Goal: Task Accomplishment & Management: Complete application form

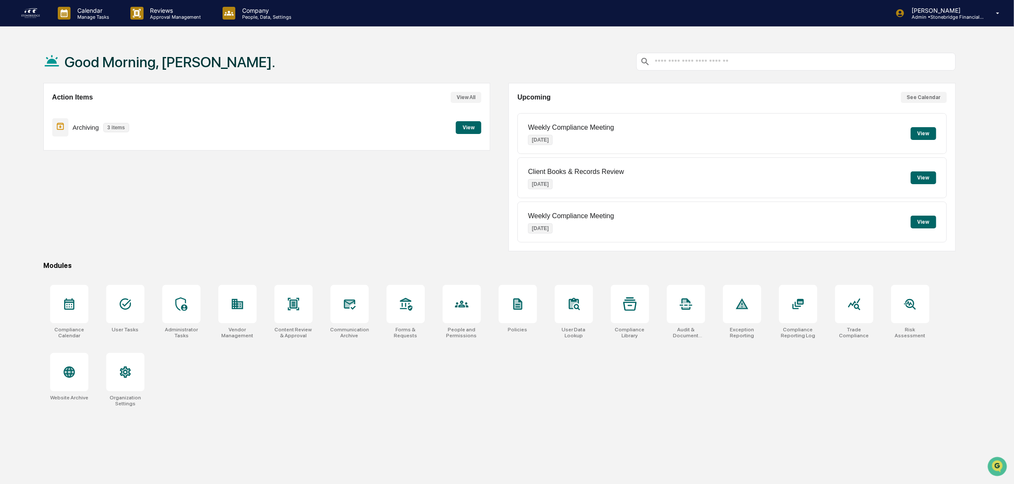
click at [911, 96] on button "See Calendar" at bounding box center [924, 97] width 46 height 11
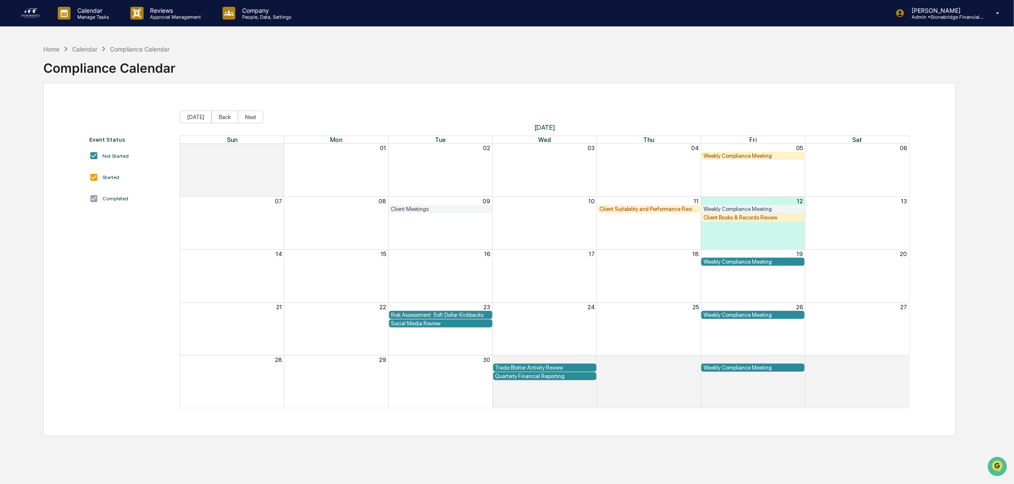
click at [735, 151] on div "05" at bounding box center [753, 148] width 104 height 8
click at [735, 155] on div "Weekly Compliance Meeting" at bounding box center [753, 156] width 99 height 6
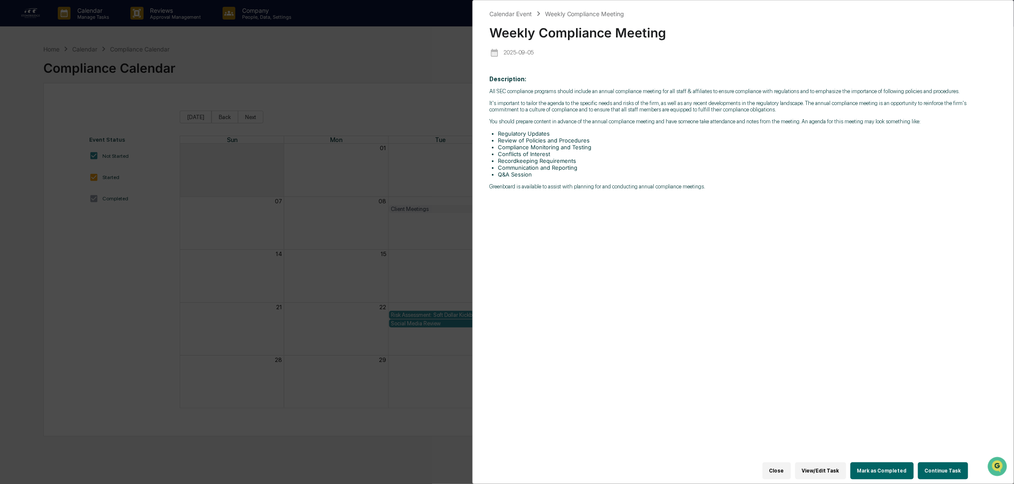
click at [904, 464] on button "Mark as Completed" at bounding box center [882, 470] width 63 height 17
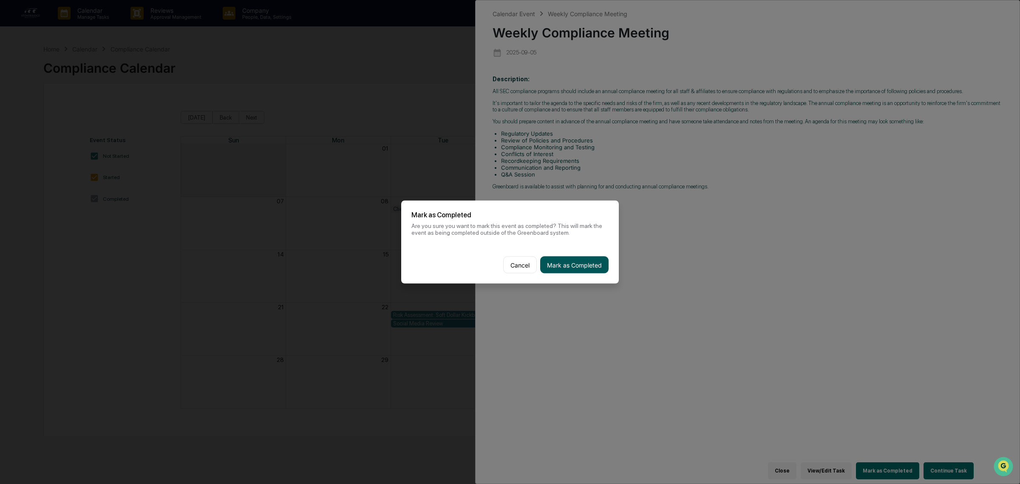
click at [559, 264] on button "Mark as Completed" at bounding box center [574, 264] width 68 height 17
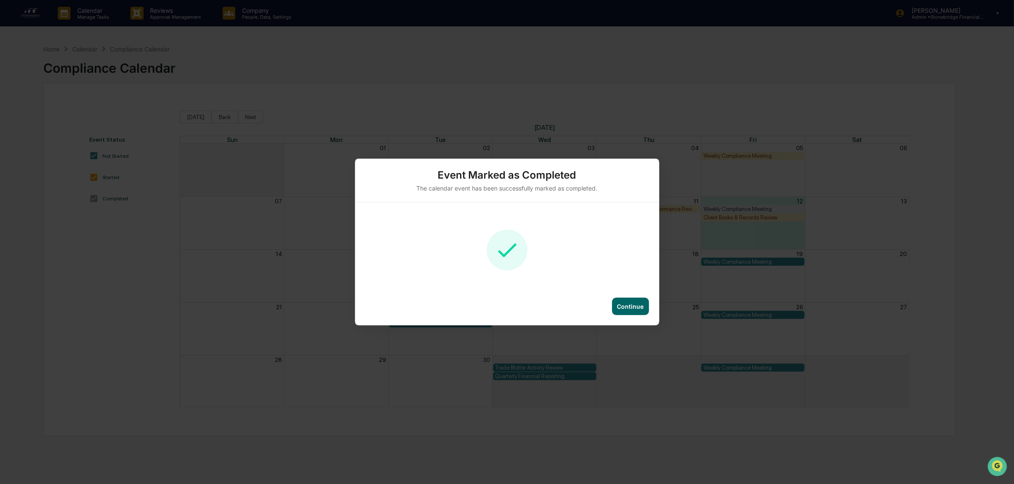
click at [625, 310] on div "Continue" at bounding box center [630, 306] width 27 height 7
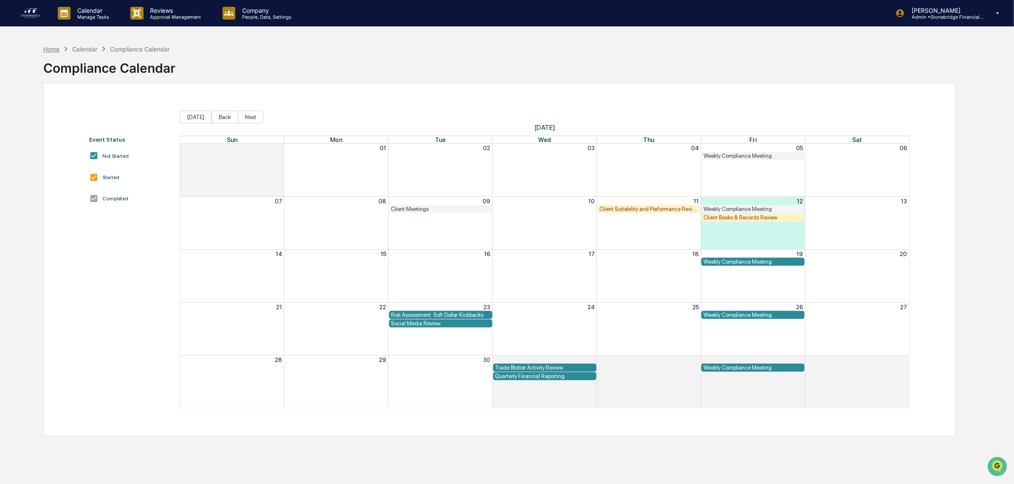
click at [54, 47] on div "Home" at bounding box center [51, 48] width 16 height 7
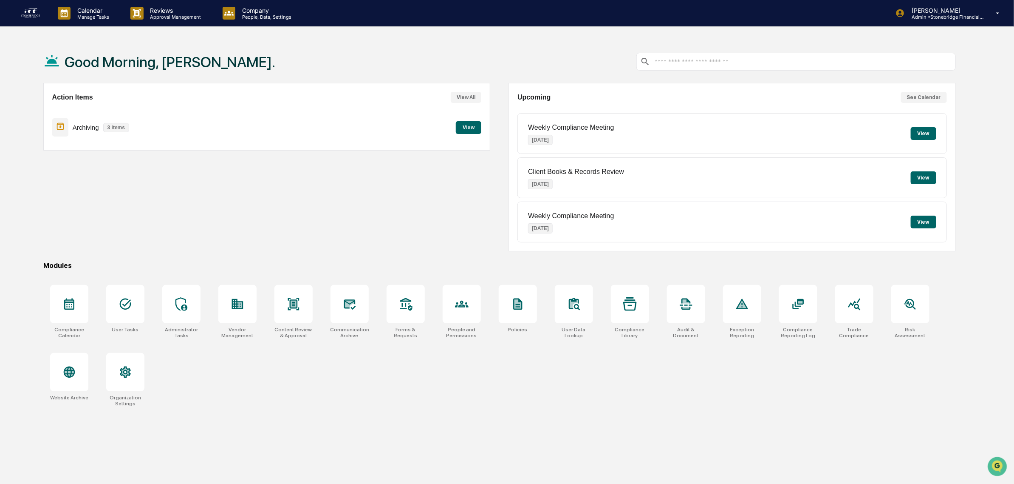
click at [920, 133] on button "View" at bounding box center [923, 133] width 25 height 13
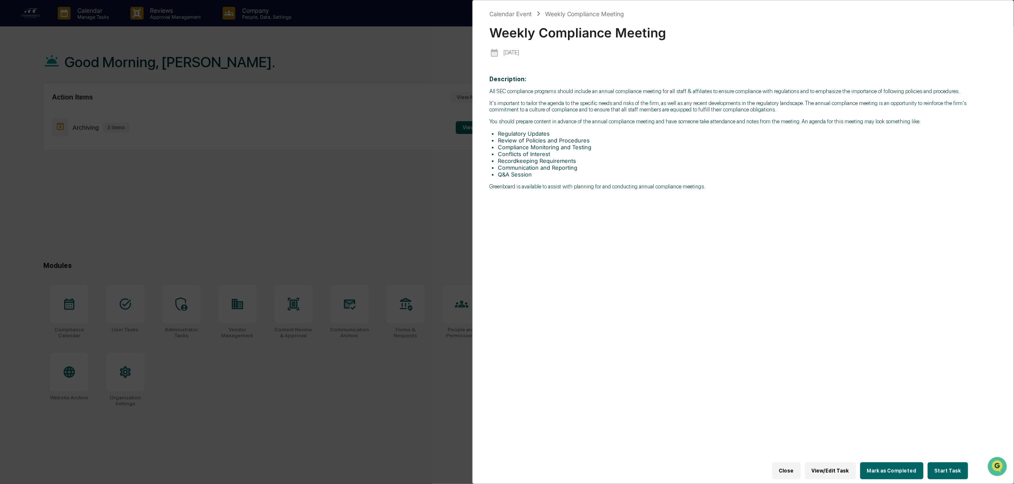
click at [838, 466] on button "View/Edit Task" at bounding box center [830, 470] width 51 height 17
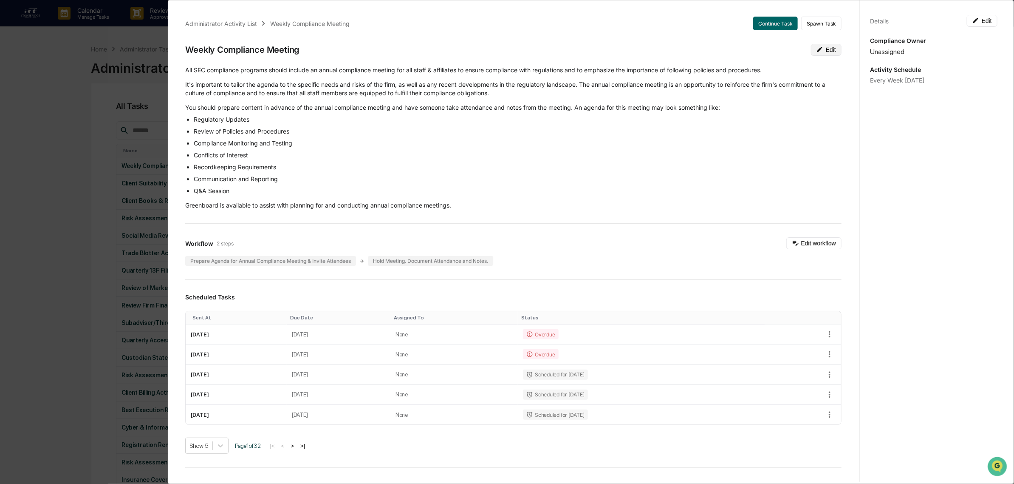
click at [817, 51] on button "Edit" at bounding box center [826, 50] width 31 height 12
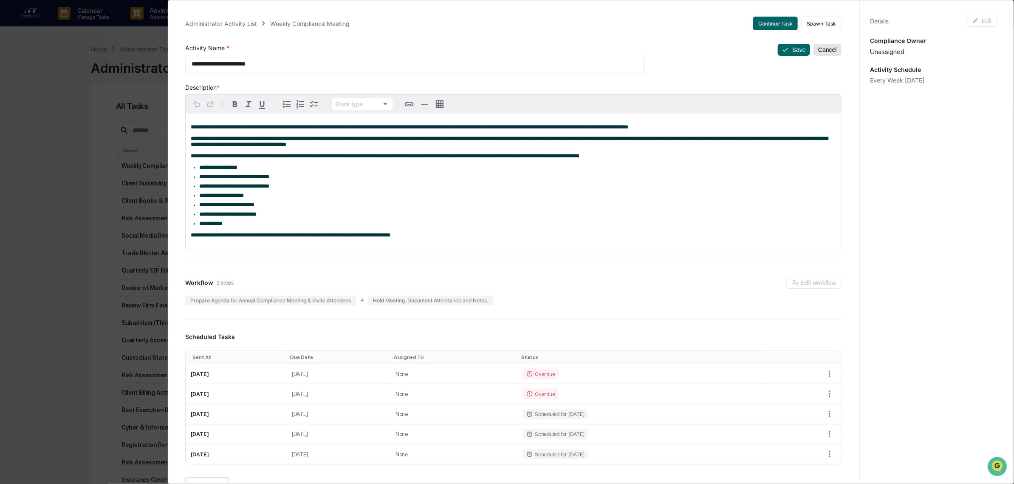
click at [817, 54] on button "Cancel" at bounding box center [828, 50] width 28 height 12
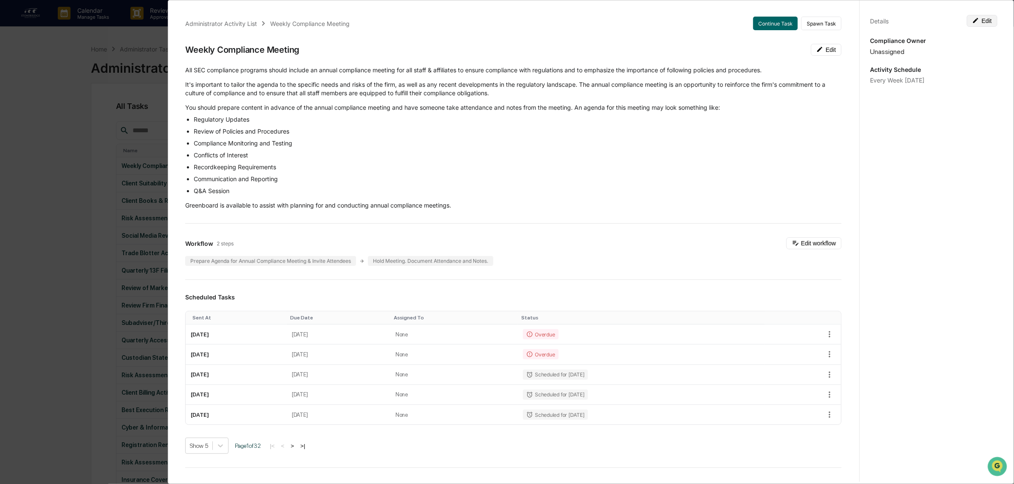
click at [982, 21] on button "Edit" at bounding box center [982, 21] width 31 height 12
click at [919, 97] on div "**********" at bounding box center [933, 89] width 127 height 18
click at [929, 93] on textarea "**********" at bounding box center [934, 89] width 115 height 9
click at [928, 88] on textarea "**********" at bounding box center [934, 89] width 115 height 9
click at [967, 93] on textarea "**********" at bounding box center [934, 89] width 115 height 9
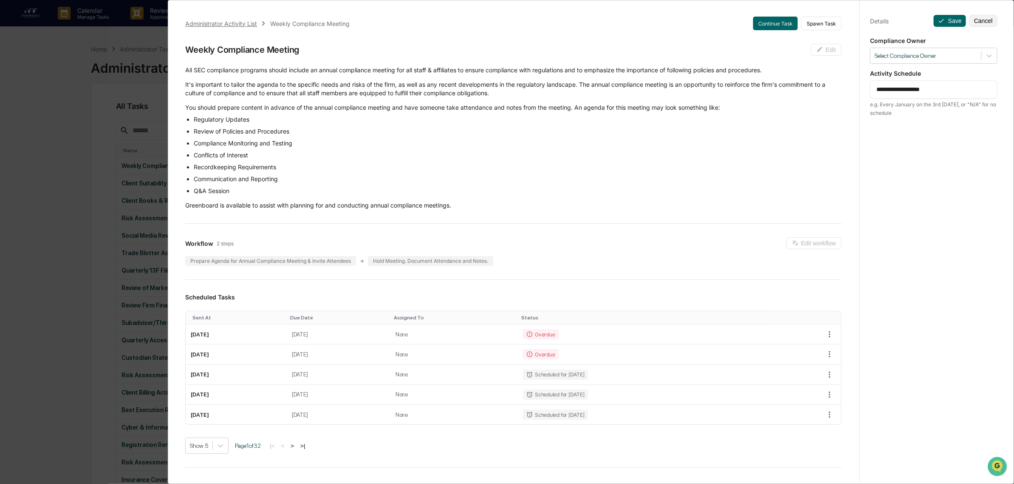
click at [230, 22] on div "Administrator Activity List" at bounding box center [221, 23] width 72 height 7
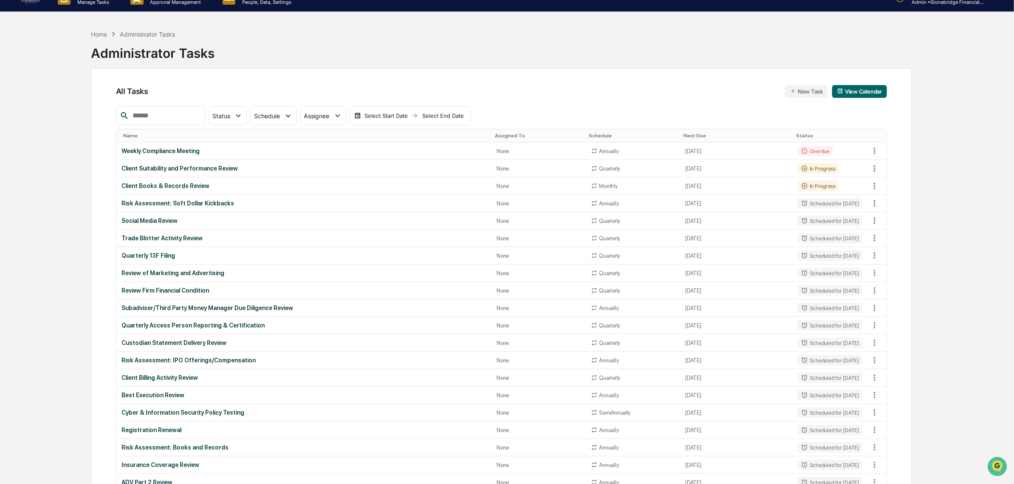
scroll to position [15, 0]
click at [878, 151] on icon at bounding box center [874, 150] width 9 height 9
click at [564, 110] on div at bounding box center [510, 242] width 1020 height 484
click at [872, 149] on icon at bounding box center [874, 150] width 9 height 9
click at [175, 151] on div at bounding box center [510, 242] width 1020 height 484
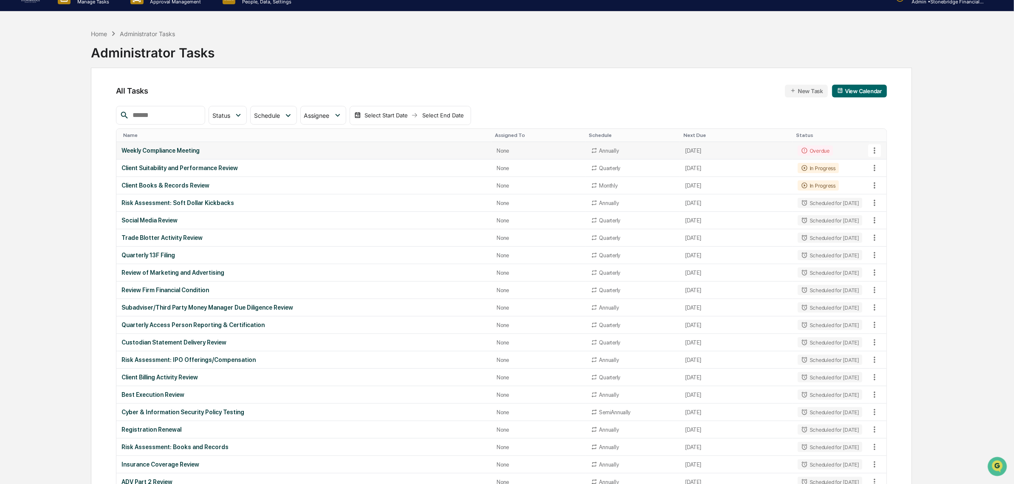
click at [874, 154] on icon at bounding box center [874, 150] width 9 height 9
click at [879, 170] on li "View Task" at bounding box center [908, 166] width 68 height 16
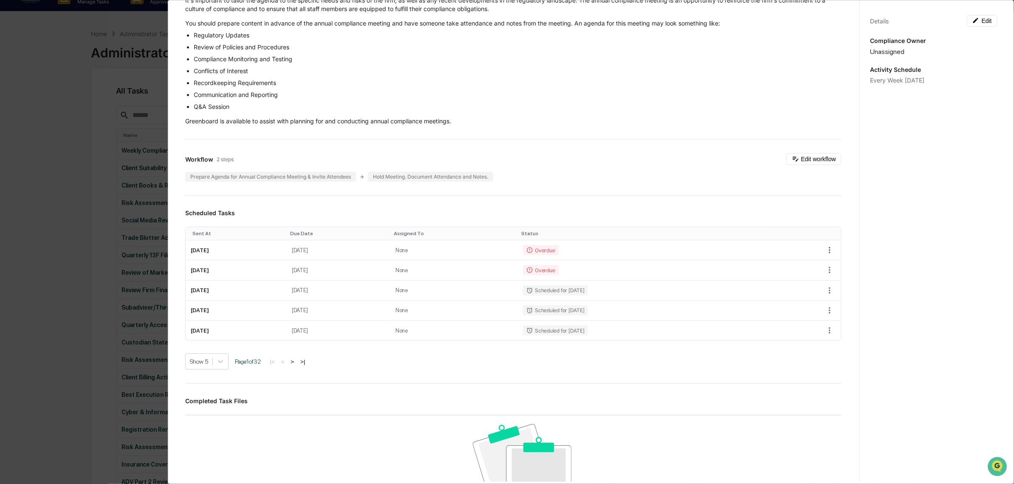
scroll to position [88, 0]
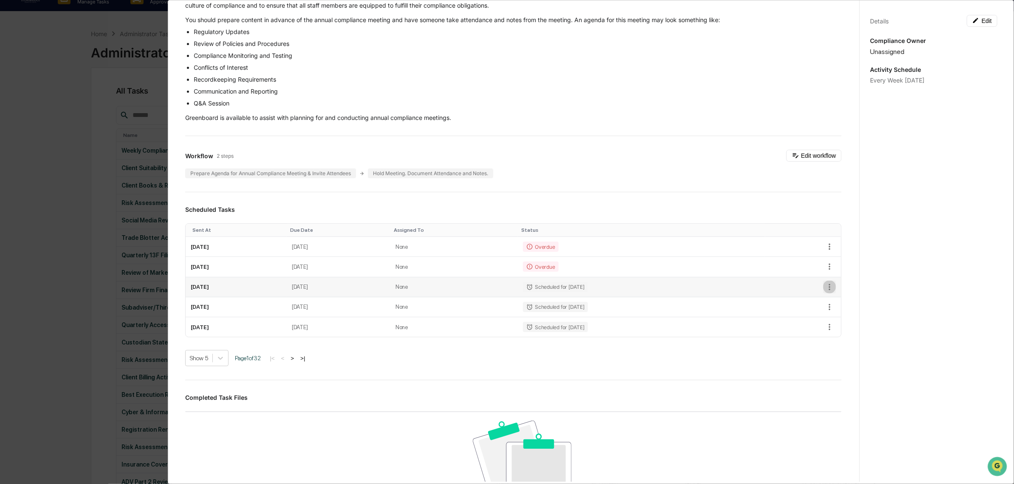
click at [825, 286] on icon "button" at bounding box center [829, 286] width 9 height 9
click at [602, 59] on div at bounding box center [510, 242] width 1020 height 484
click at [809, 156] on button "Edit workflow" at bounding box center [814, 156] width 55 height 12
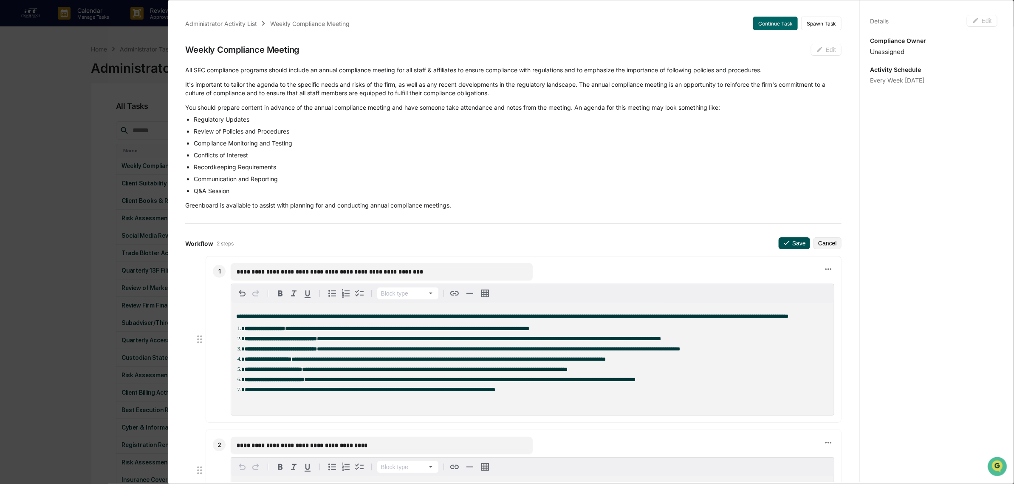
click at [779, 238] on button "Save" at bounding box center [794, 243] width 31 height 12
click at [823, 243] on button "Cancel" at bounding box center [828, 243] width 28 height 12
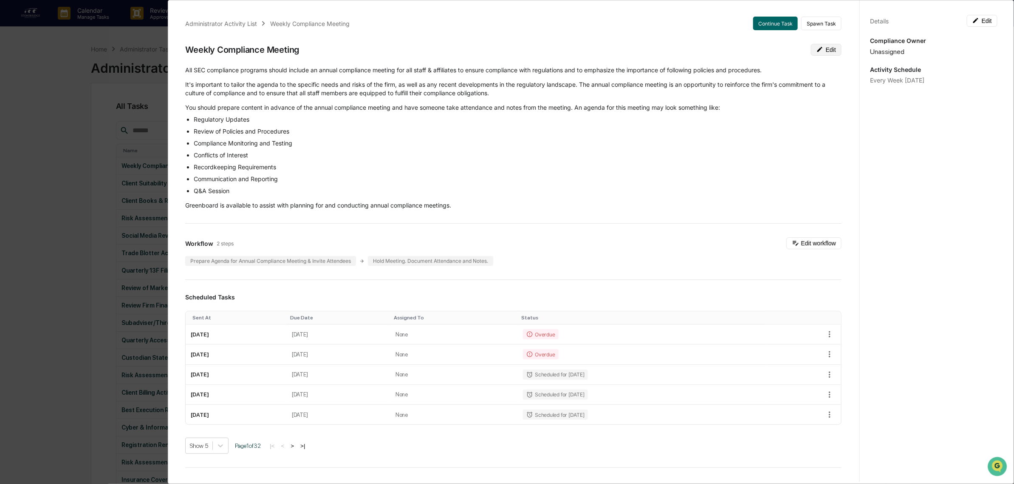
click at [814, 48] on button "Edit" at bounding box center [826, 50] width 31 height 12
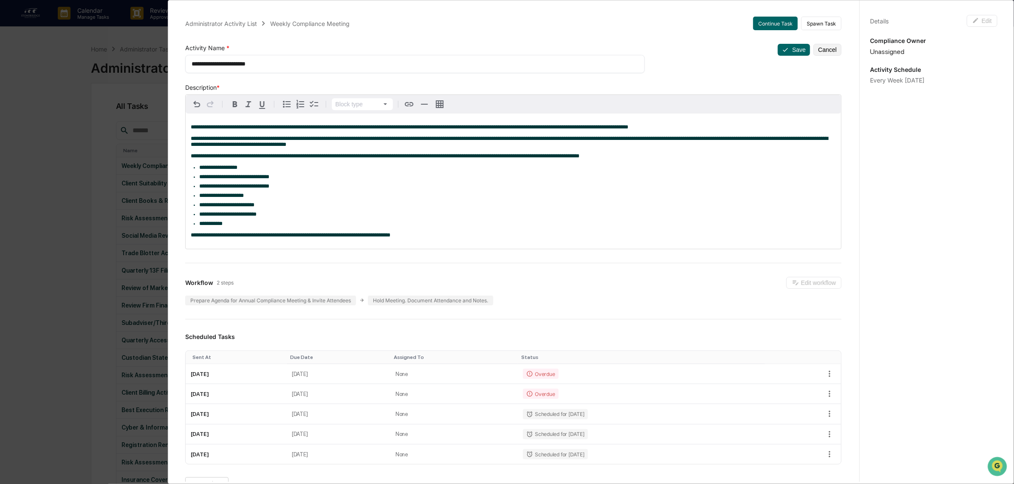
drag, startPoint x: 211, startPoint y: 62, endPoint x: 112, endPoint y: 65, distance: 99.5
click at [112, 65] on div "**********" at bounding box center [507, 242] width 1014 height 484
type textarea "**********"
click at [790, 54] on button "Save" at bounding box center [794, 50] width 32 height 12
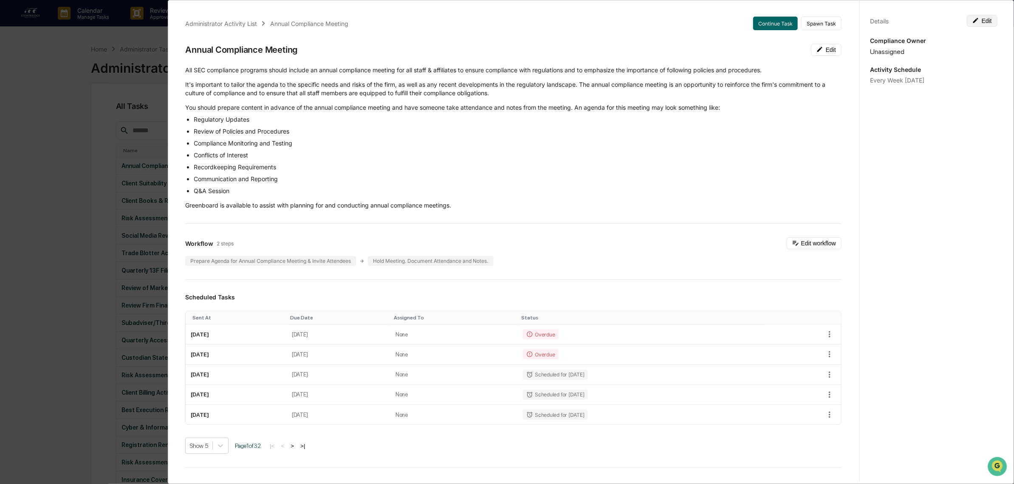
click at [977, 20] on button "Edit" at bounding box center [982, 21] width 31 height 12
drag, startPoint x: 944, startPoint y: 91, endPoint x: 735, endPoint y: 113, distance: 210.2
click at [735, 113] on div "Administrator Activity List Annual Compliance Meeting Continue Task Spawn Task …" at bounding box center [591, 240] width 834 height 484
click at [909, 179] on div "**********" at bounding box center [934, 250] width 148 height 504
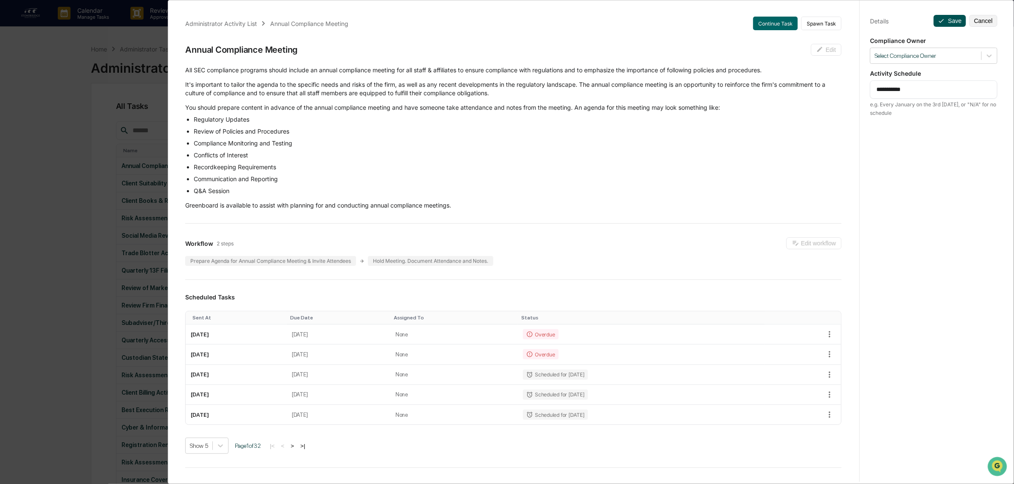
click at [940, 15] on button "Save" at bounding box center [950, 21] width 32 height 12
drag, startPoint x: 931, startPoint y: 80, endPoint x: 704, endPoint y: 114, distance: 229.4
click at [704, 114] on div "Administrator Activity List Annual Compliance Meeting Continue Task Spawn Task …" at bounding box center [591, 240] width 834 height 484
type textarea "******"
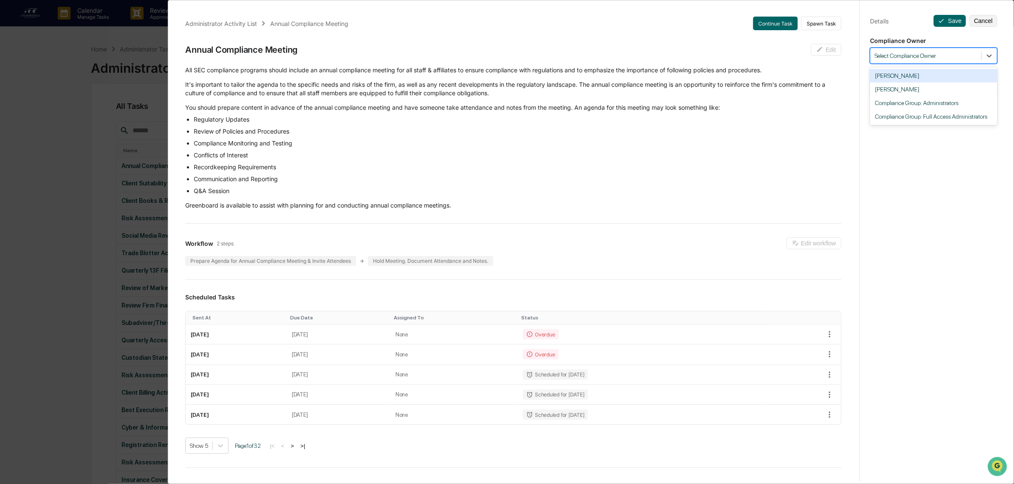
click at [897, 56] on div "Select Compliance Owner" at bounding box center [926, 55] width 111 height 11
click at [898, 77] on div "[PERSON_NAME]" at bounding box center [933, 76] width 127 height 14
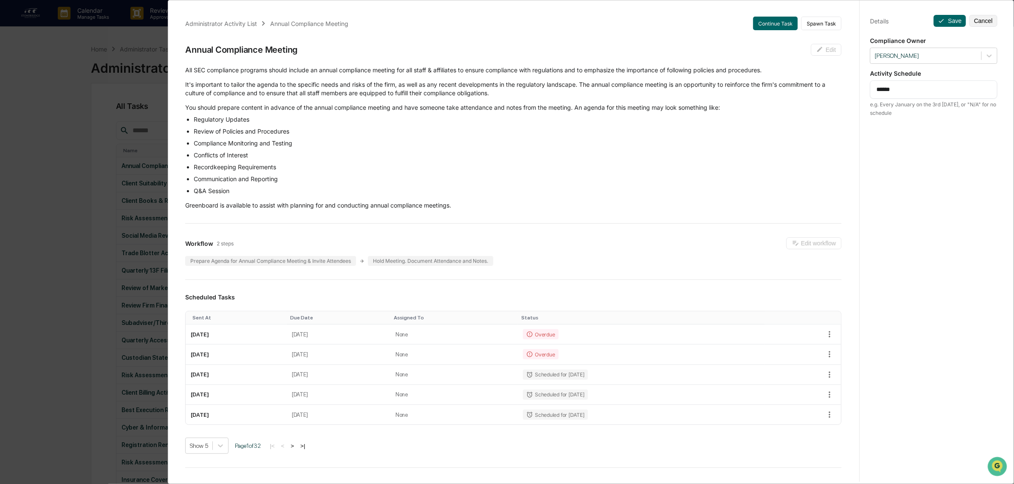
click at [901, 90] on div "****** * ​" at bounding box center [933, 89] width 127 height 18
click at [950, 17] on button "Save" at bounding box center [950, 21] width 32 height 12
click at [923, 85] on textarea "******" at bounding box center [934, 89] width 115 height 9
drag, startPoint x: 923, startPoint y: 85, endPoint x: 753, endPoint y: 101, distance: 171.1
click at [753, 101] on div "Administrator Activity List Annual Compliance Meeting Continue Task Spawn Task …" at bounding box center [591, 240] width 834 height 484
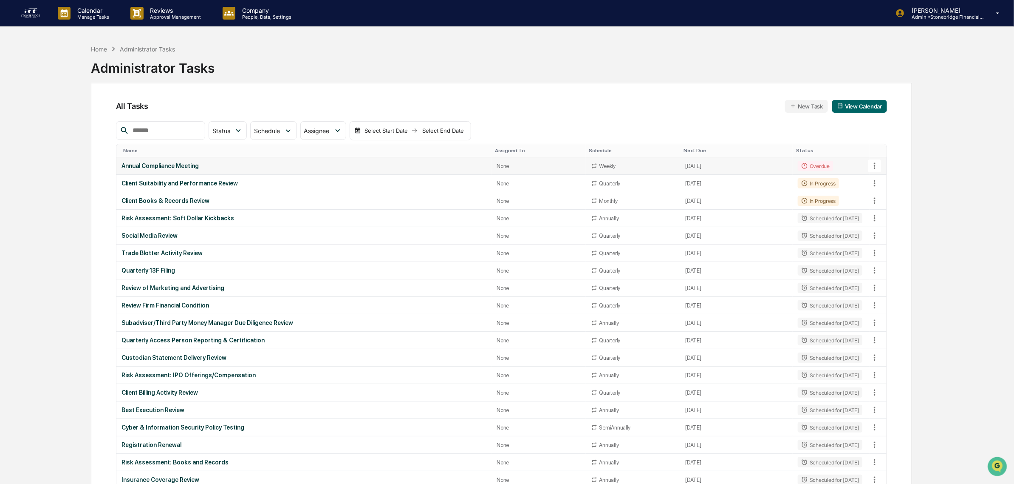
click at [872, 165] on icon at bounding box center [874, 165] width 9 height 9
click at [908, 212] on li "Delete Task" at bounding box center [908, 213] width 68 height 16
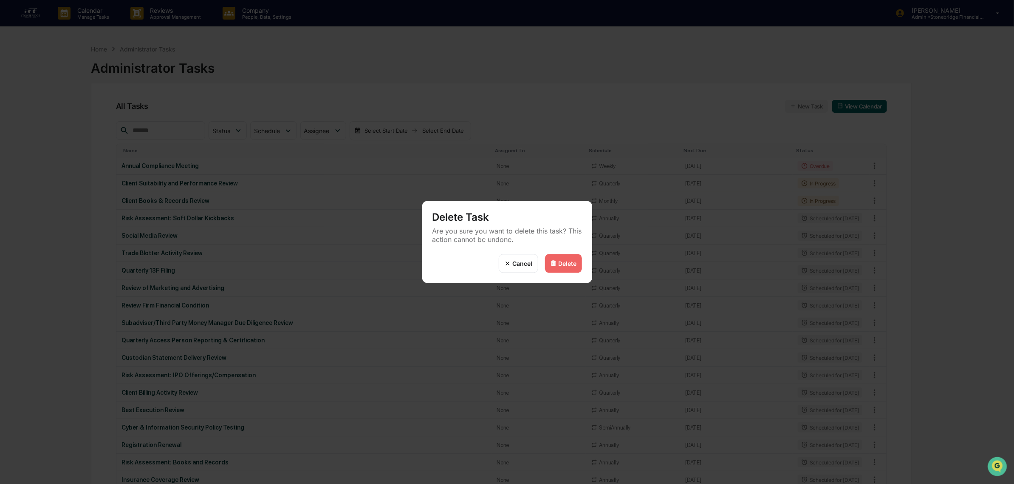
click at [577, 264] on div "Delete" at bounding box center [568, 263] width 18 height 7
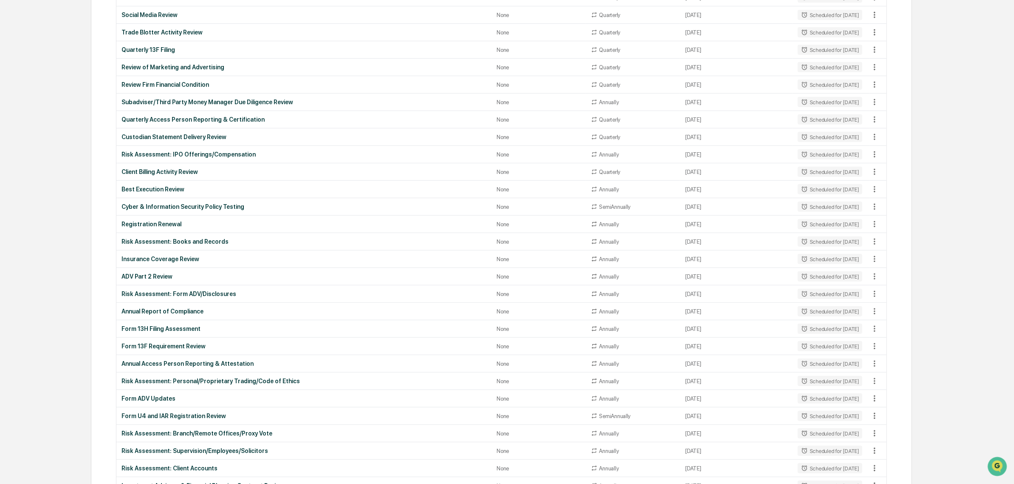
scroll to position [0, 0]
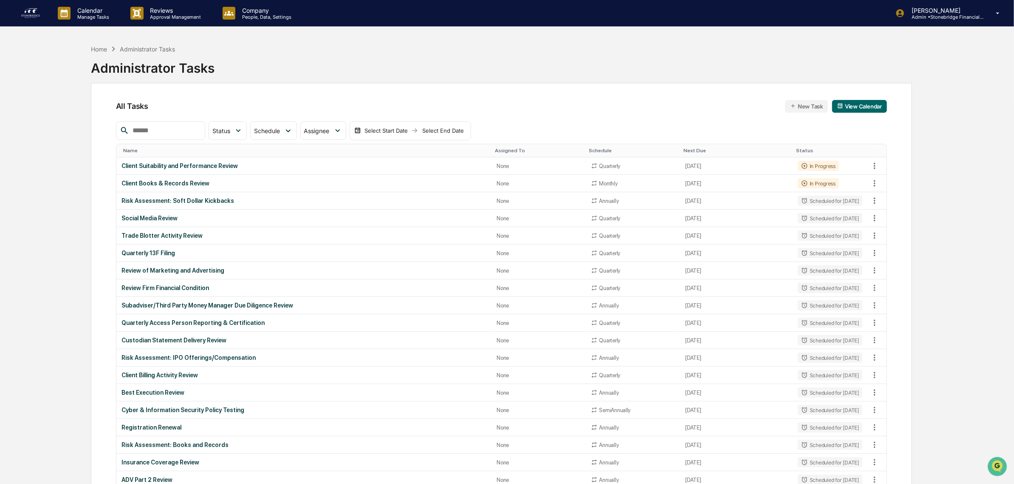
click at [801, 105] on button "New Task" at bounding box center [806, 106] width 43 height 13
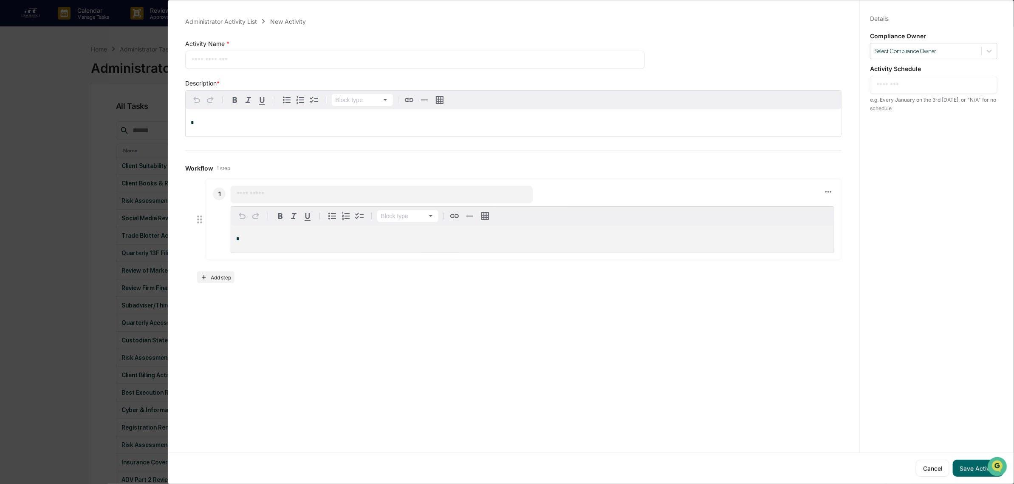
click at [908, 94] on div "* ​" at bounding box center [933, 85] width 127 height 18
click at [886, 86] on textarea at bounding box center [934, 84] width 115 height 9
drag, startPoint x: 912, startPoint y: 86, endPoint x: 889, endPoint y: 86, distance: 22.5
click at [889, 86] on textarea "**********" at bounding box center [934, 84] width 115 height 9
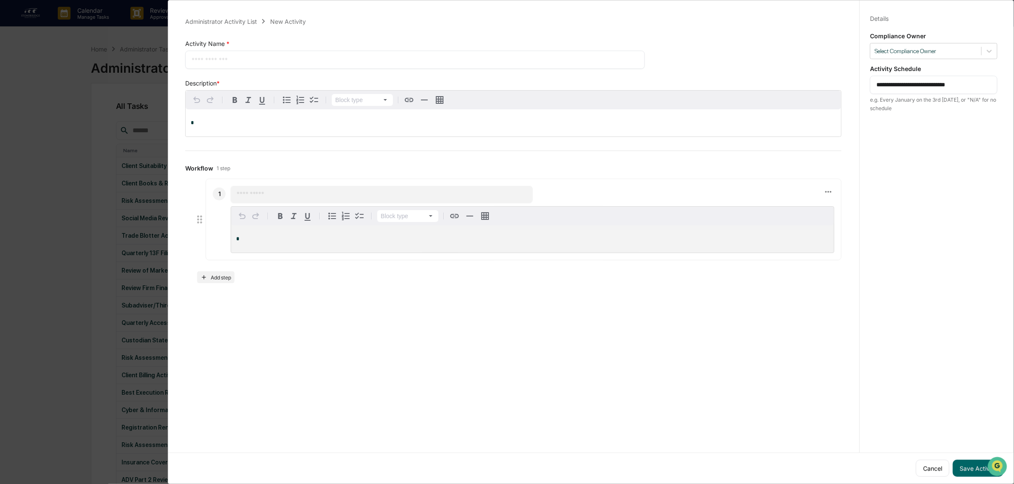
type textarea "**********"
click at [321, 46] on div "Activity Name * * ​" at bounding box center [414, 54] width 459 height 29
click at [317, 54] on div "* ​" at bounding box center [414, 60] width 459 height 18
click at [317, 56] on textarea at bounding box center [415, 59] width 447 height 9
type textarea "**********"
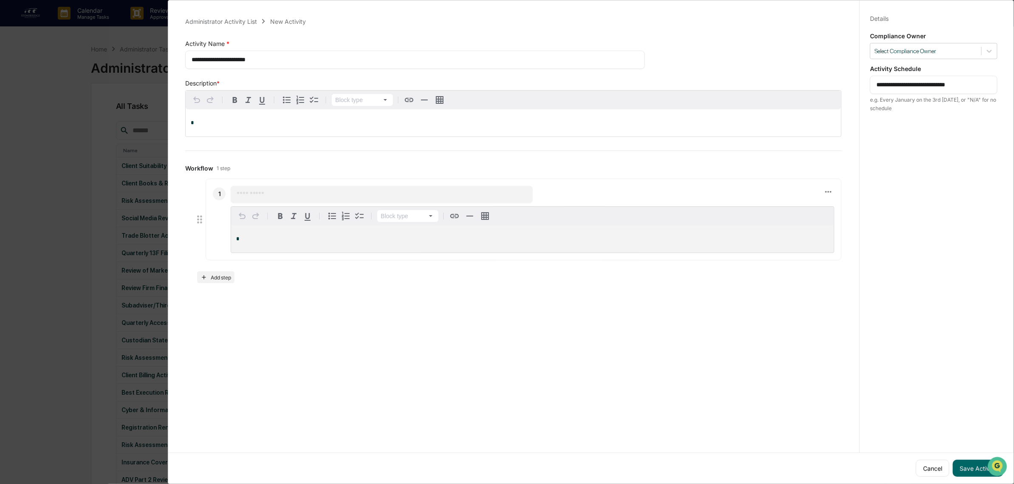
click at [243, 122] on p "*" at bounding box center [513, 123] width 645 height 6
click at [971, 466] on button "Save Activity" at bounding box center [978, 467] width 51 height 17
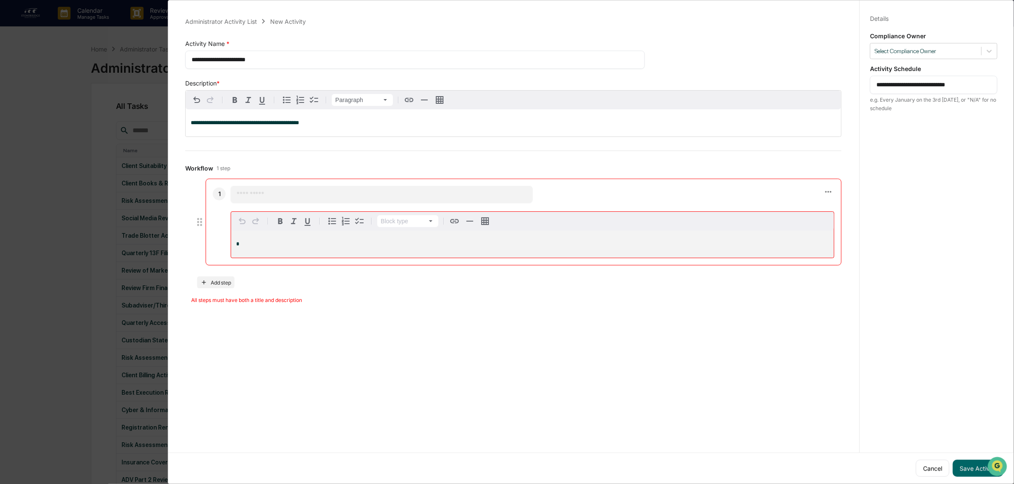
click at [277, 187] on div "1 ​ Block type *" at bounding box center [524, 221] width 636 height 87
click at [277, 190] on div "​" at bounding box center [382, 194] width 302 height 17
click at [277, 194] on input "text" at bounding box center [382, 194] width 290 height 8
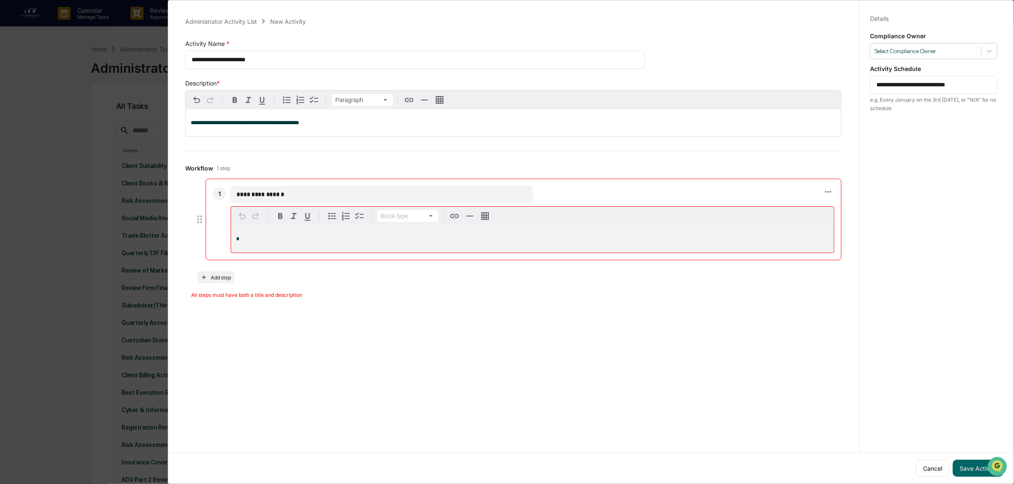
type input "**********"
click at [226, 286] on div "**********" at bounding box center [513, 237] width 656 height 119
click at [218, 275] on button "Add step" at bounding box center [215, 277] width 37 height 12
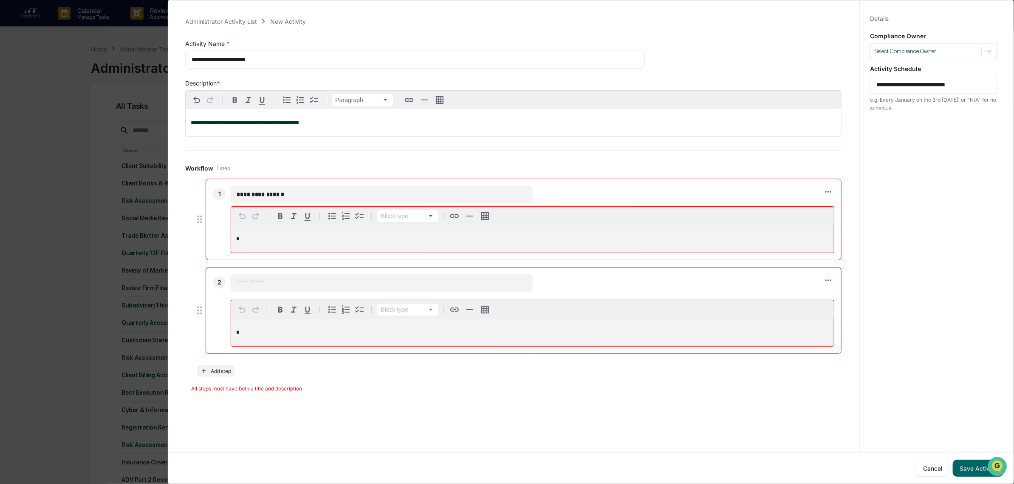
click at [274, 279] on div "​" at bounding box center [382, 282] width 302 height 17
click at [275, 287] on input "text" at bounding box center [382, 282] width 290 height 8
type input "**********"
click at [974, 464] on button "Save Activity" at bounding box center [978, 467] width 51 height 17
click at [294, 237] on div "*" at bounding box center [532, 238] width 603 height 27
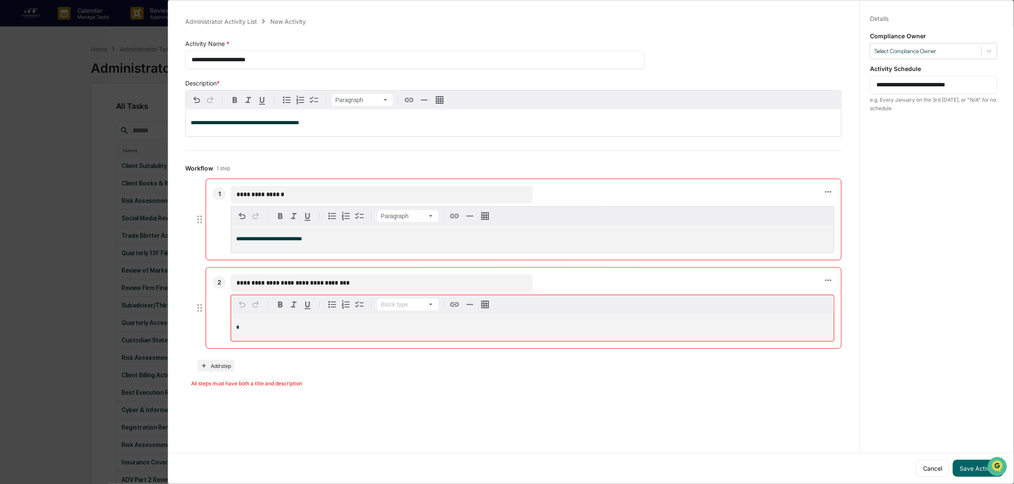
click at [286, 328] on p "*" at bounding box center [532, 327] width 593 height 6
click at [958, 461] on button "Save Activity" at bounding box center [978, 467] width 51 height 17
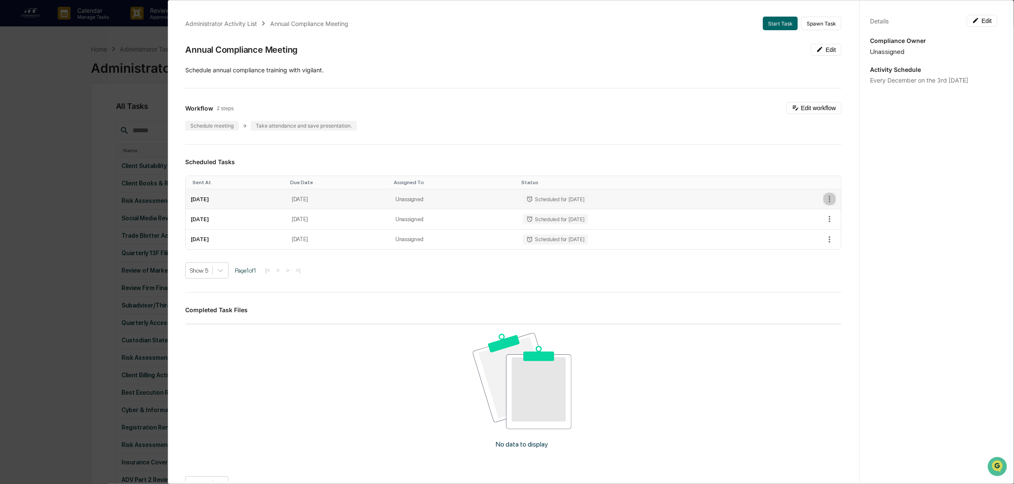
click at [825, 200] on icon "button" at bounding box center [829, 198] width 9 height 9
click at [751, 67] on div at bounding box center [510, 242] width 1020 height 484
click at [976, 27] on div "Details Edit Compliance Owner Unassigned Activity Schedule Every December on th…" at bounding box center [934, 250] width 148 height 504
click at [976, 24] on button "Edit" at bounding box center [982, 21] width 31 height 12
click at [916, 88] on textarea "**********" at bounding box center [934, 89] width 115 height 9
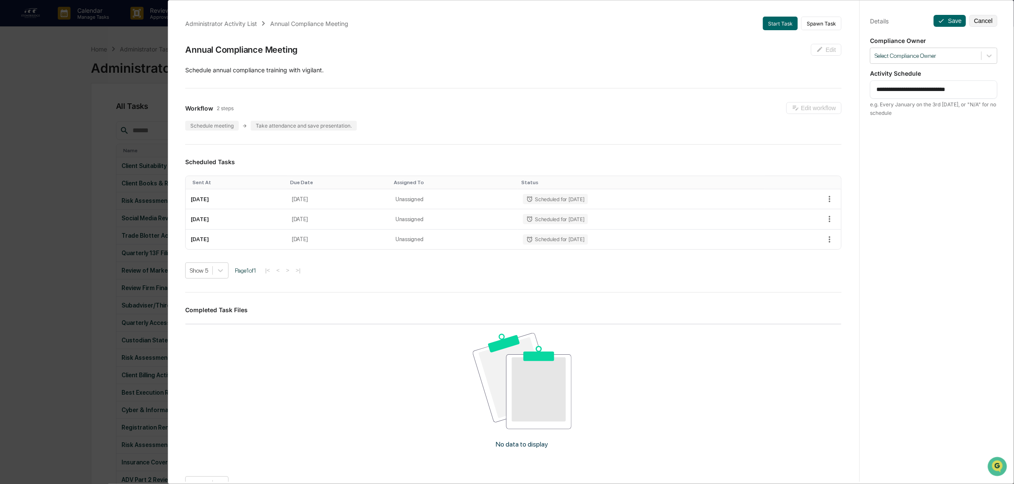
drag, startPoint x: 919, startPoint y: 91, endPoint x: 887, endPoint y: 89, distance: 31.9
click at [887, 89] on textarea "**********" at bounding box center [934, 89] width 115 height 9
click at [937, 92] on textarea "**********" at bounding box center [934, 89] width 115 height 9
click at [889, 91] on textarea "**********" at bounding box center [934, 89] width 115 height 9
type textarea "**********"
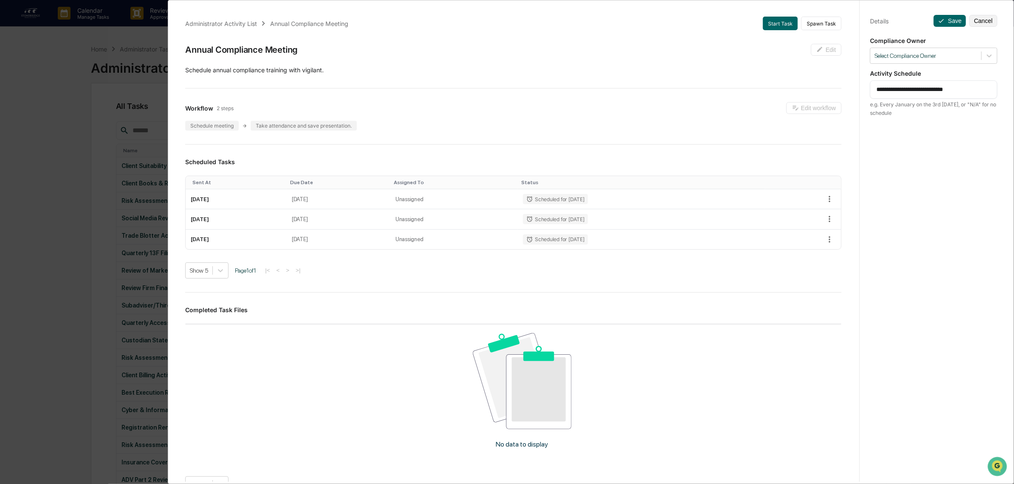
click at [940, 29] on div "**********" at bounding box center [934, 250] width 148 height 504
click at [943, 17] on button "Save" at bounding box center [950, 21] width 32 height 12
click at [76, 43] on div "Administrator Activity List Annual Compliance Meeting Start Task Spawn Task Ann…" at bounding box center [507, 242] width 1014 height 484
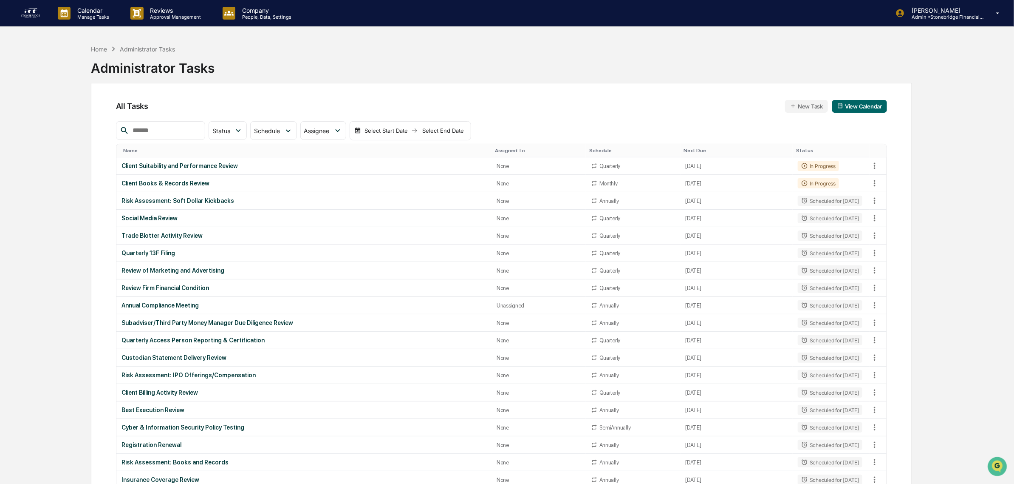
click at [29, 17] on img at bounding box center [30, 13] width 20 height 14
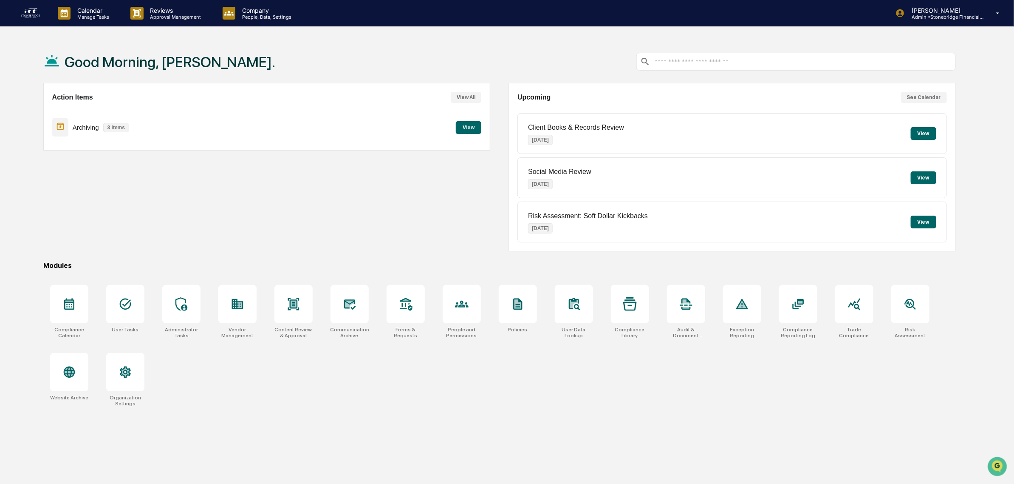
click at [931, 99] on button "See Calendar" at bounding box center [924, 97] width 46 height 11
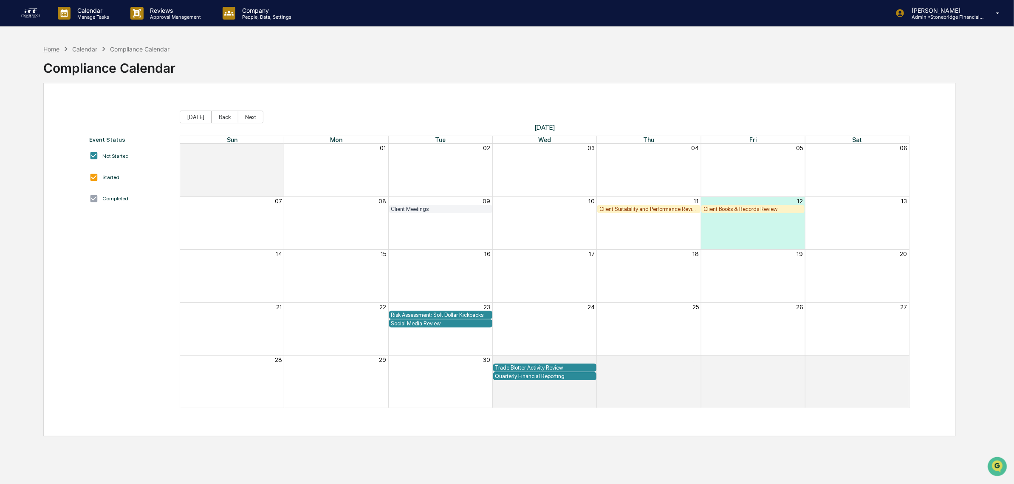
click at [47, 48] on div "Home" at bounding box center [51, 48] width 16 height 7
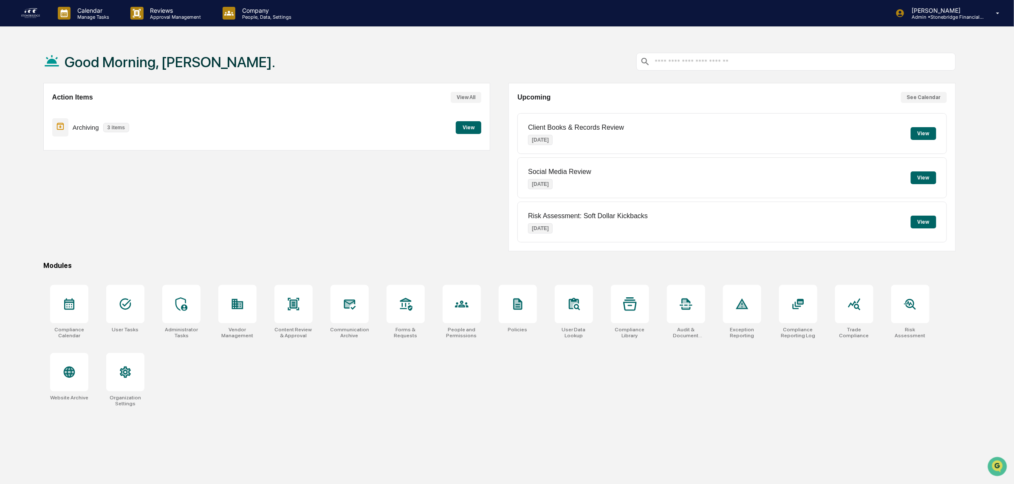
click at [474, 128] on button "View" at bounding box center [468, 127] width 25 height 13
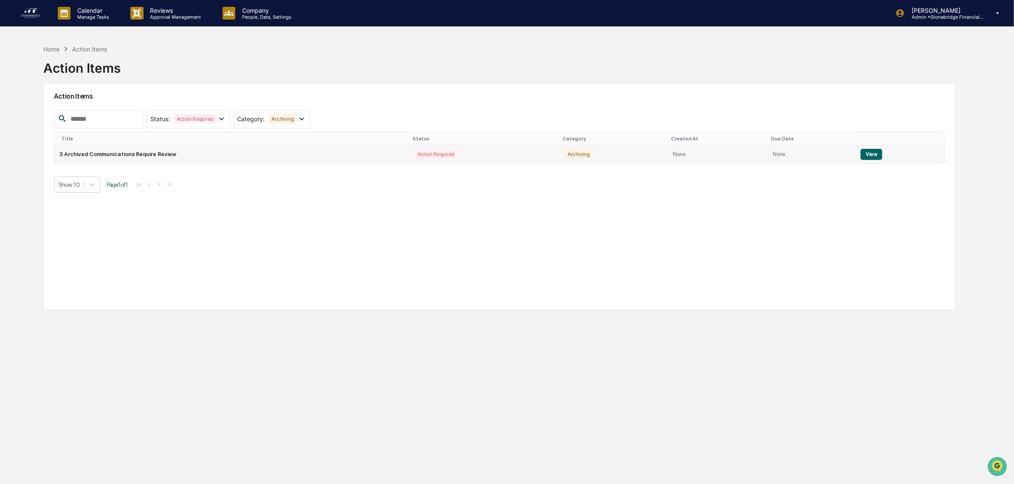
click at [873, 154] on button "View" at bounding box center [872, 154] width 22 height 11
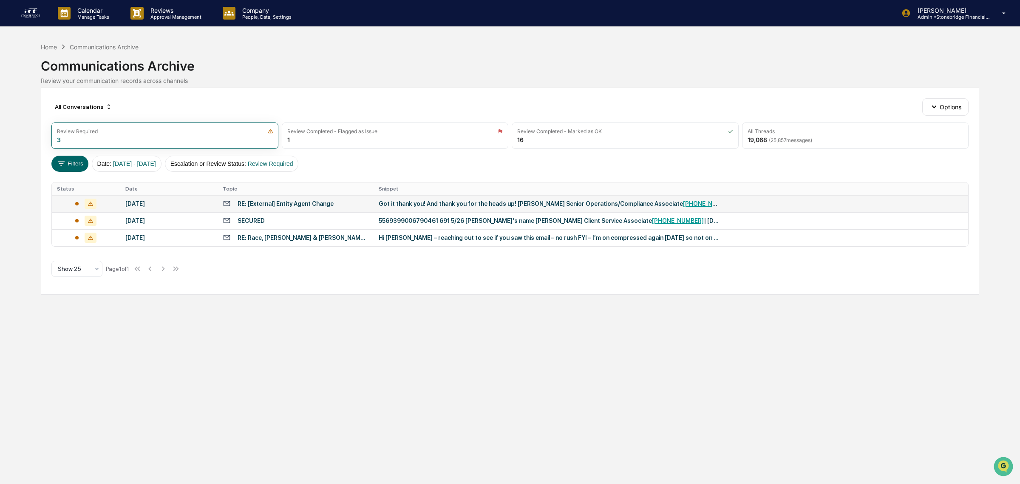
click at [262, 204] on div "RE: [External] Entity Agent Change" at bounding box center [286, 203] width 96 height 7
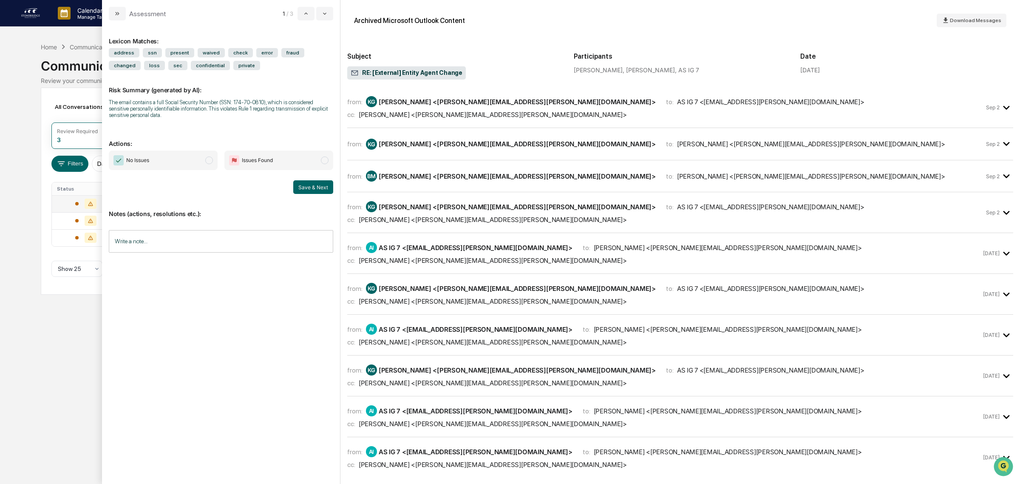
click at [461, 108] on div "from: KG [PERSON_NAME] <[PERSON_NAME][EMAIL_ADDRESS][PERSON_NAME][DOMAIN_NAME]>…" at bounding box center [665, 107] width 637 height 23
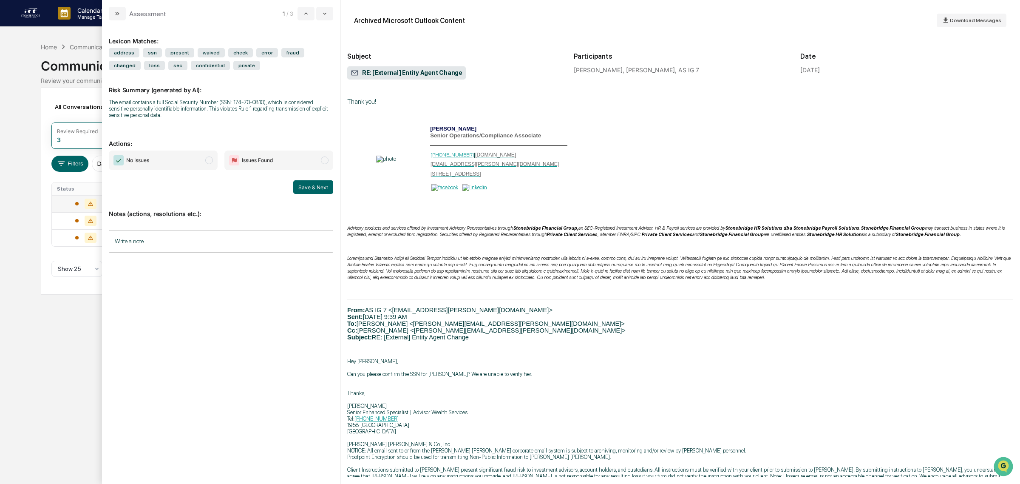
scroll to position [5158, 0]
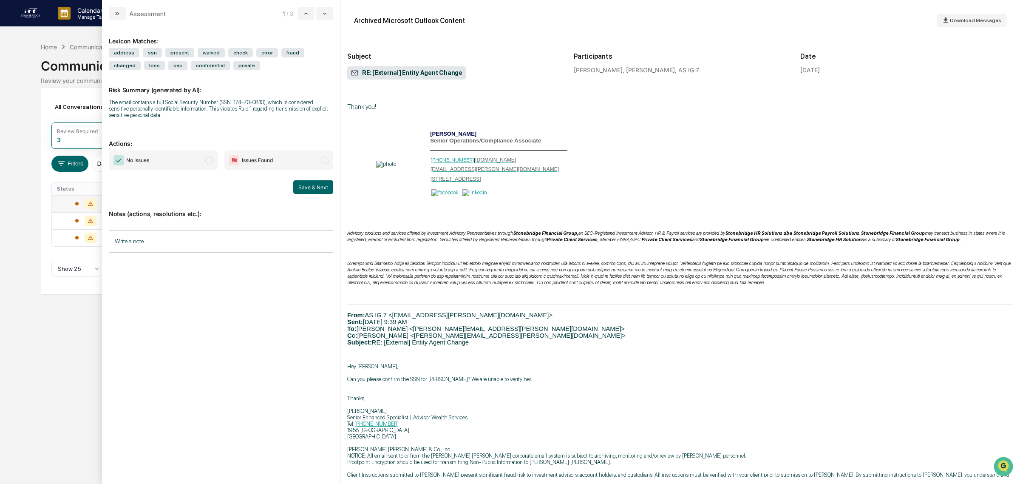
click at [151, 244] on input "Write a note..." at bounding box center [221, 241] width 224 height 23
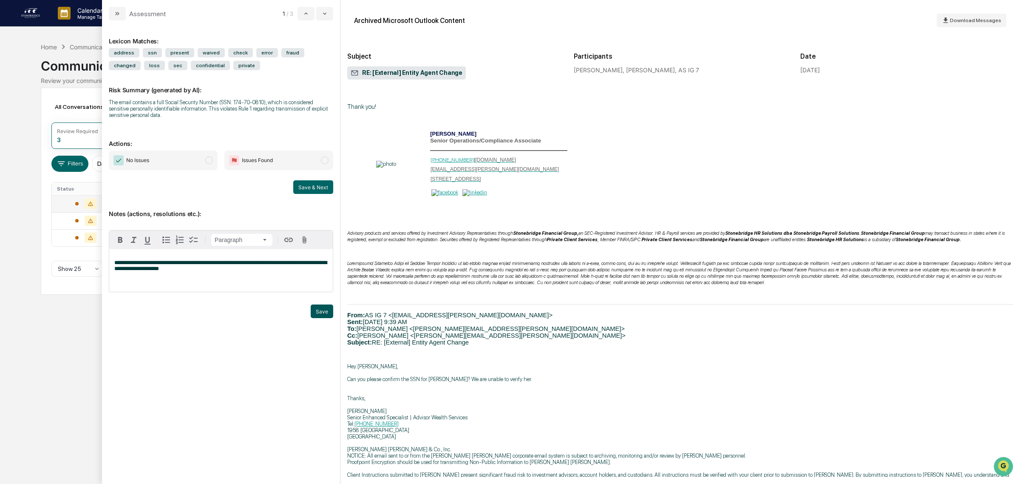
click at [323, 309] on button "Save" at bounding box center [322, 311] width 23 height 14
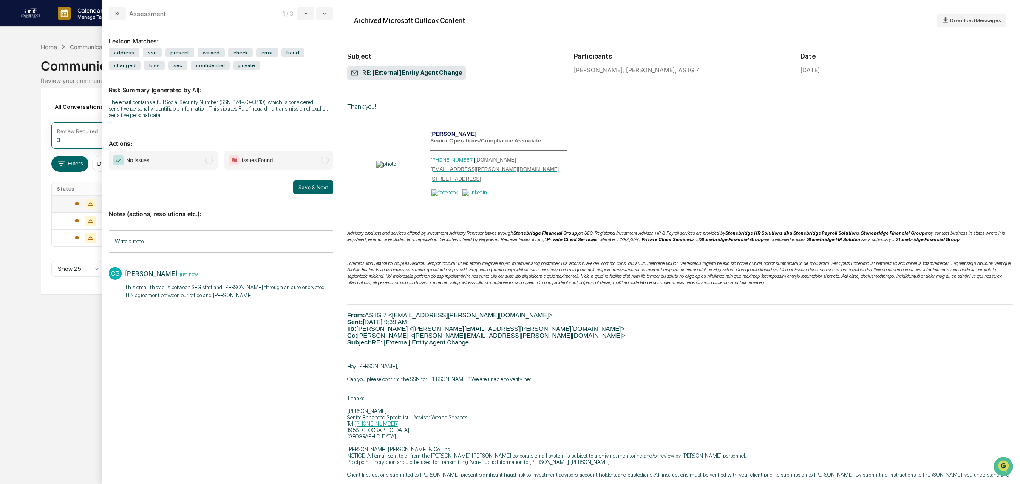
click at [215, 160] on span "No Issues" at bounding box center [163, 160] width 109 height 20
click at [307, 190] on button "Save & Next" at bounding box center [313, 187] width 40 height 14
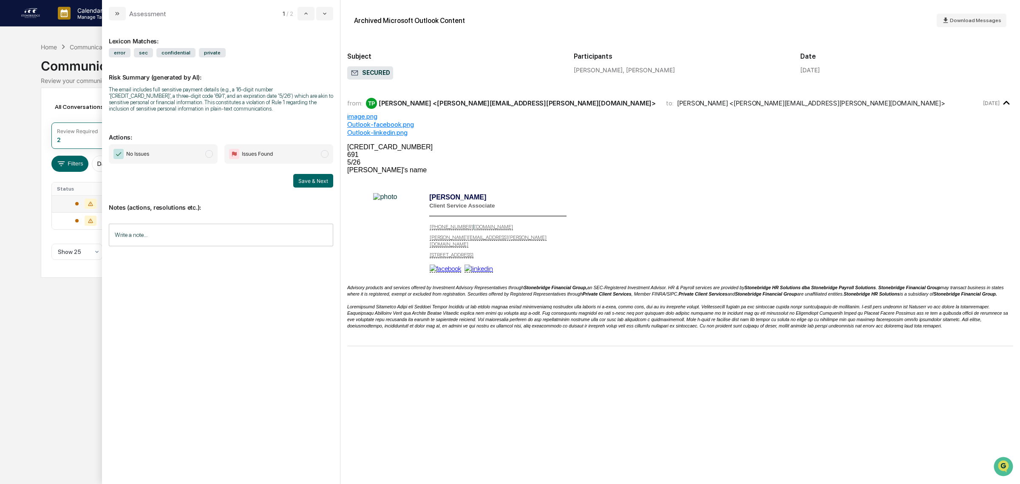
click at [374, 75] on span "SECURED" at bounding box center [370, 73] width 39 height 8
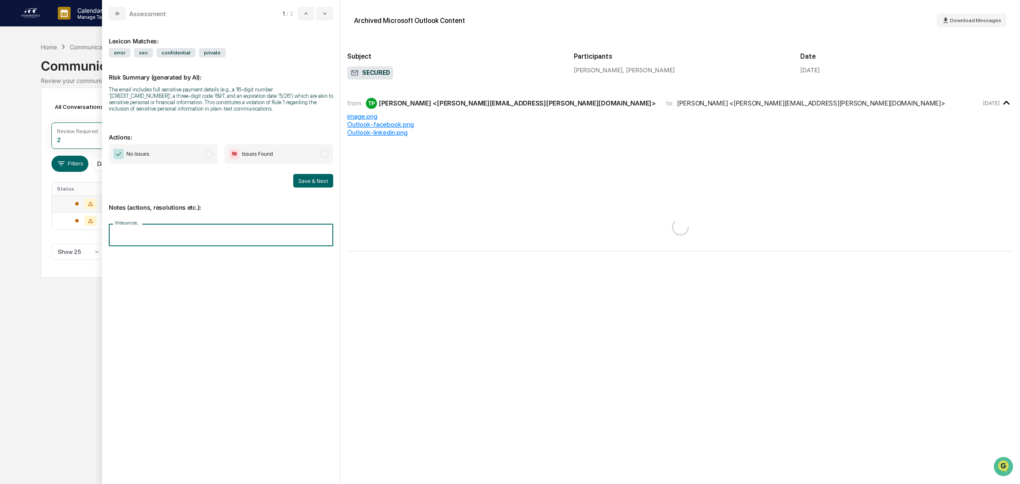
click at [149, 238] on input "Write a note..." at bounding box center [221, 235] width 224 height 23
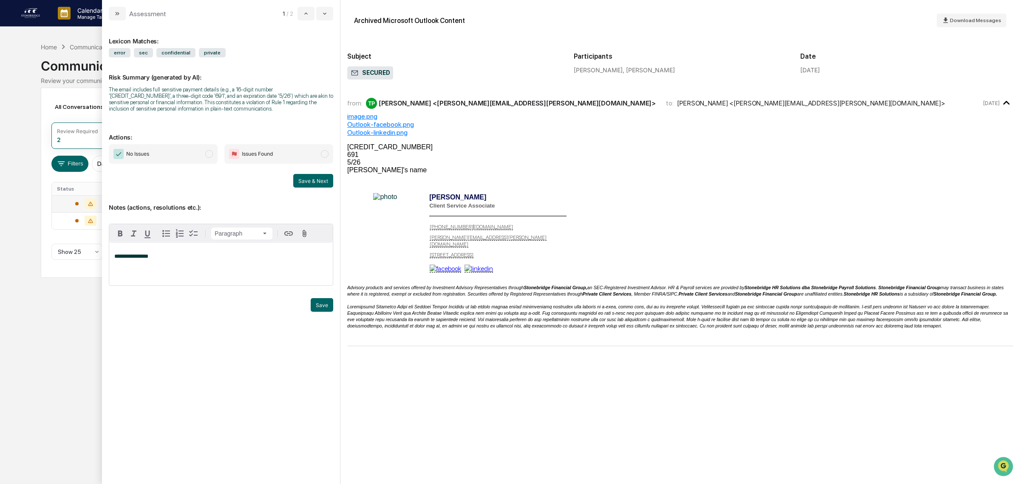
click at [204, 162] on span "No Issues" at bounding box center [163, 154] width 109 height 20
click at [322, 309] on button "Save" at bounding box center [322, 305] width 23 height 14
click at [317, 186] on button "Save & Next" at bounding box center [313, 181] width 40 height 14
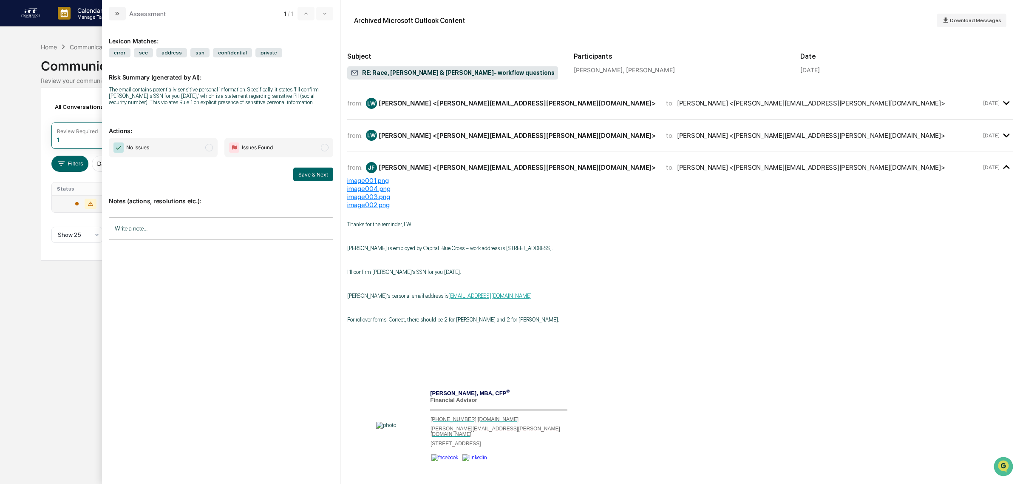
click at [466, 132] on div "[PERSON_NAME] <[PERSON_NAME][EMAIL_ADDRESS][PERSON_NAME][DOMAIN_NAME]>" at bounding box center [517, 135] width 277 height 8
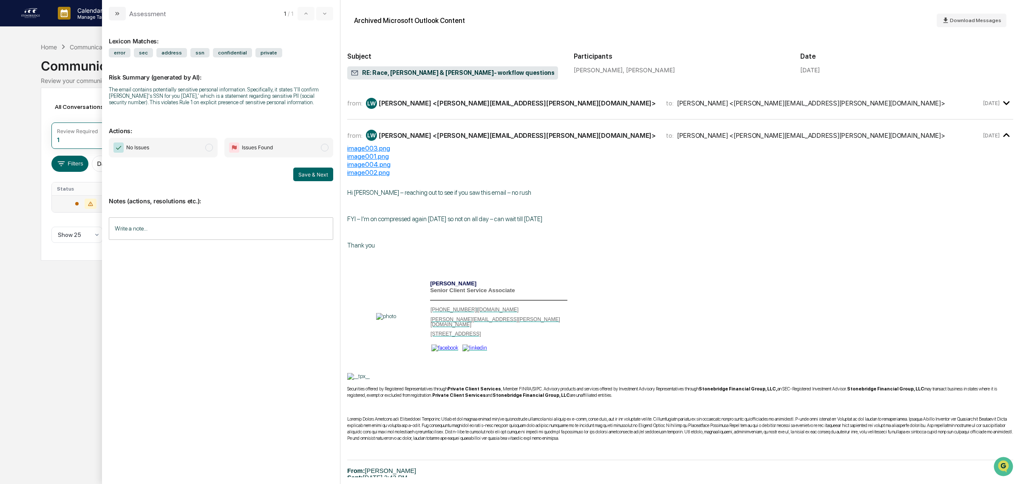
click at [452, 96] on div "from: LW [PERSON_NAME] <[PERSON_NAME][EMAIL_ADDRESS][PERSON_NAME][DOMAIN_NAME]>…" at bounding box center [680, 103] width 666 height 18
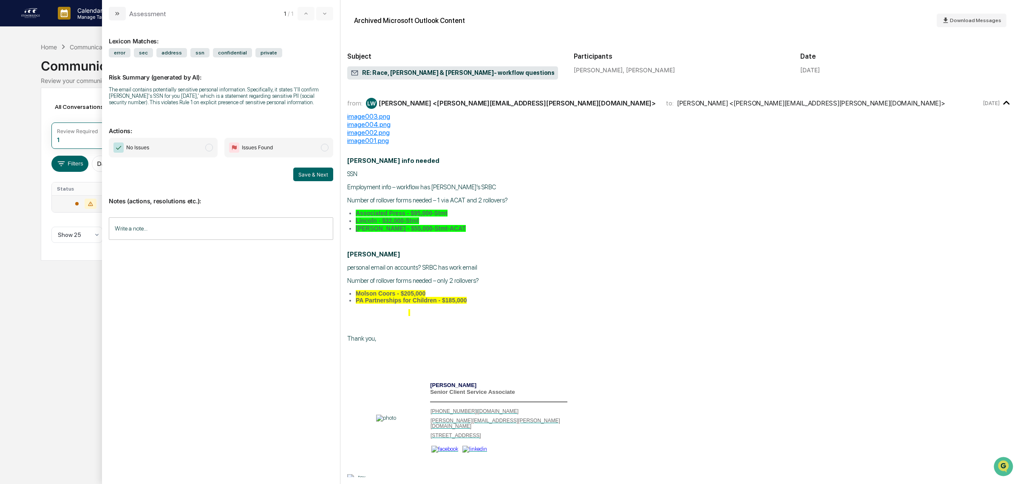
click at [452, 96] on div "from: LW [PERSON_NAME] <[PERSON_NAME][EMAIL_ADDRESS][PERSON_NAME][DOMAIN_NAME]>…" at bounding box center [680, 103] width 666 height 18
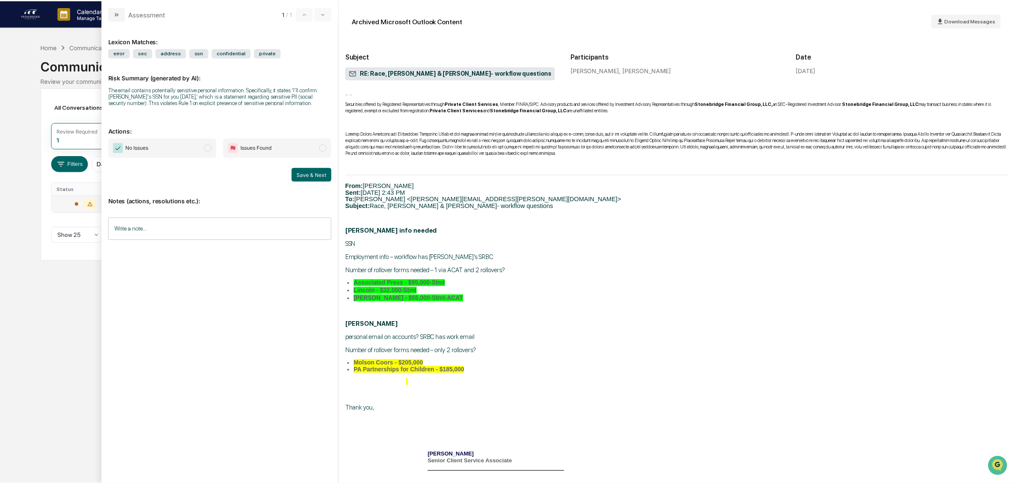
scroll to position [286, 0]
click at [206, 151] on span "modal" at bounding box center [209, 148] width 8 height 8
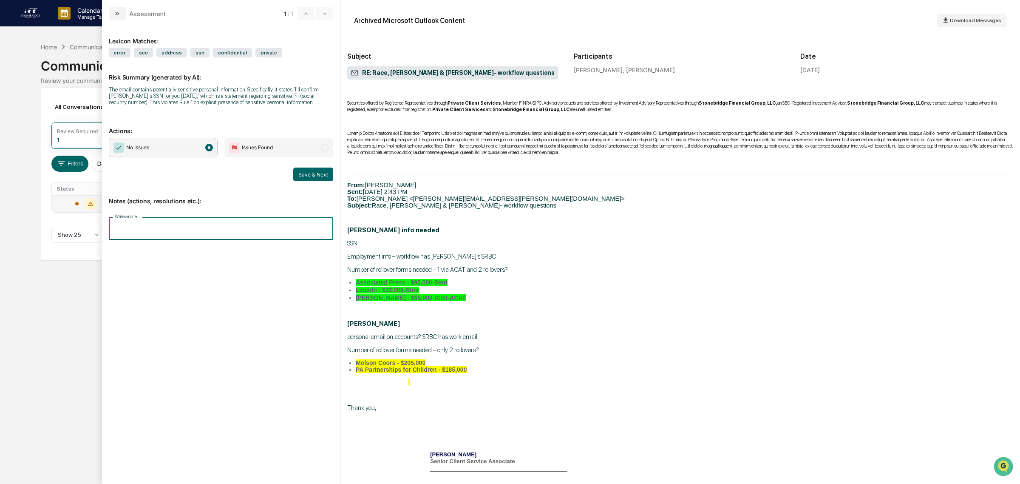
click at [193, 235] on input "Write a note..." at bounding box center [221, 228] width 224 height 23
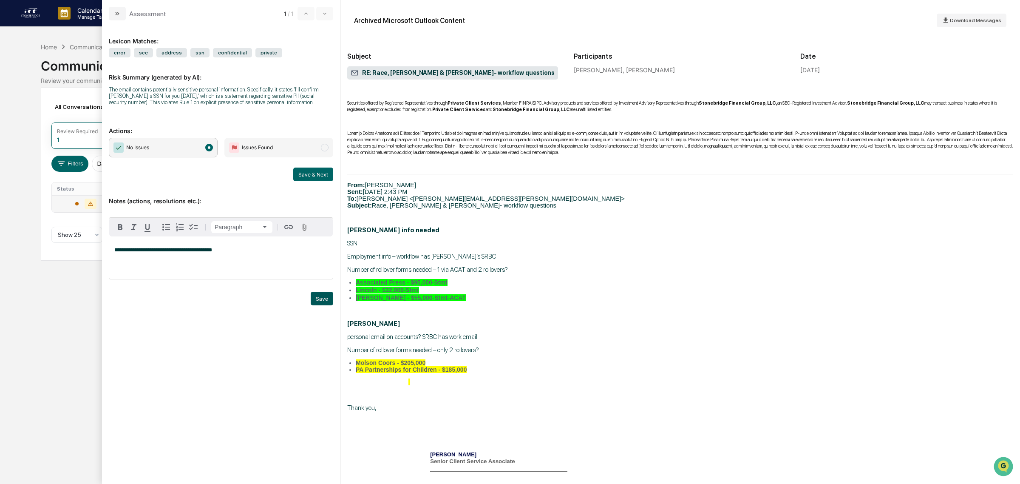
click at [328, 300] on button "Save" at bounding box center [322, 298] width 23 height 14
click at [330, 179] on button "Save & Next" at bounding box center [313, 174] width 40 height 14
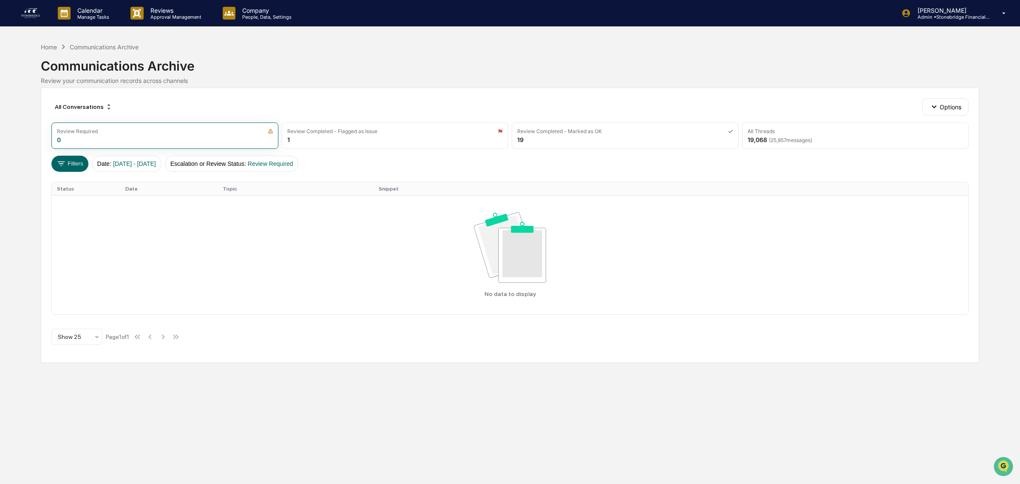
click at [34, 23] on link at bounding box center [35, 13] width 31 height 26
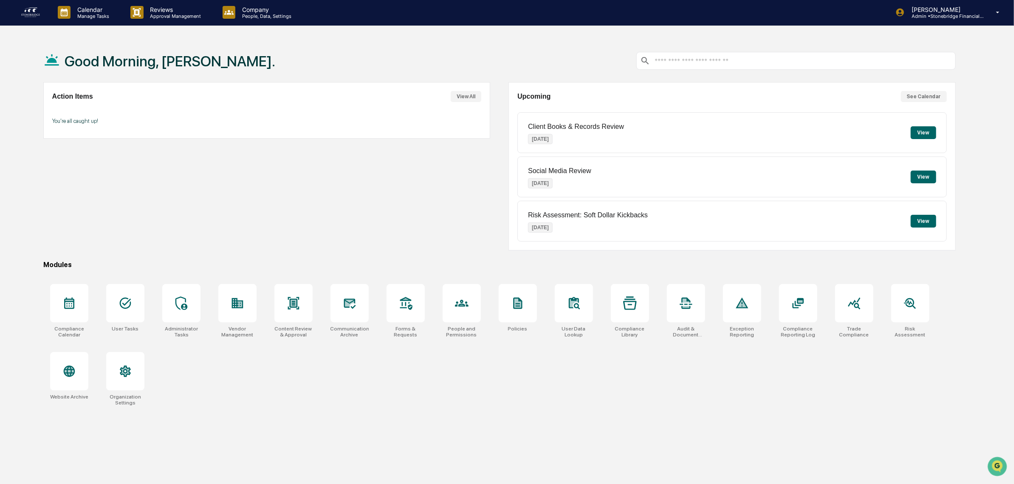
scroll to position [1, 0]
click at [928, 133] on button "View" at bounding box center [923, 132] width 25 height 13
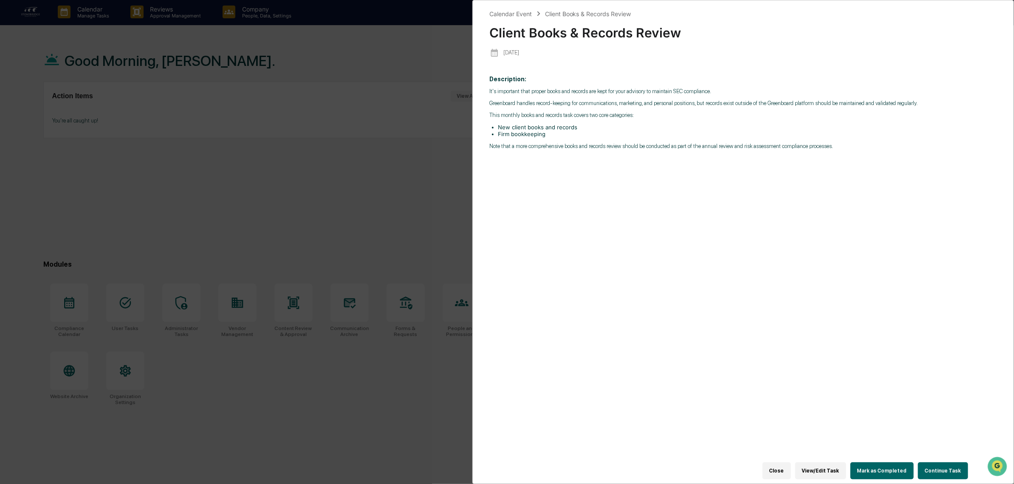
click at [948, 467] on button "Continue Task" at bounding box center [943, 470] width 50 height 17
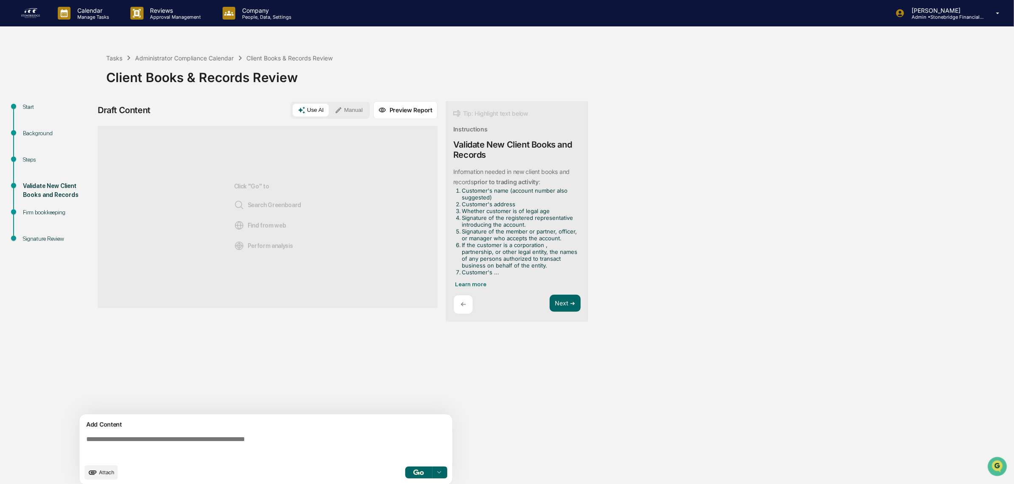
click at [25, 164] on div "Steps" at bounding box center [58, 159] width 70 height 9
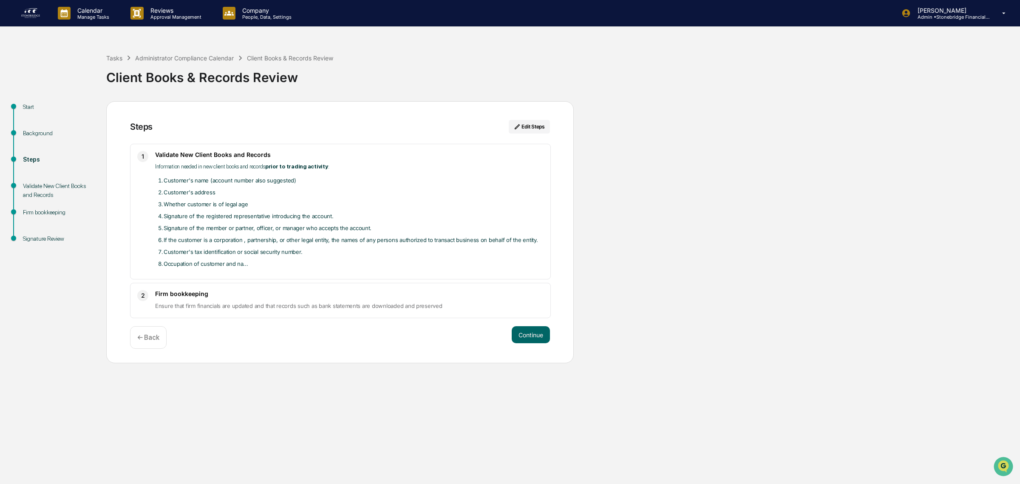
click at [371, 307] on span "Ensure that firm financials are updated and that records such as bank statement…" at bounding box center [298, 305] width 287 height 7
click at [535, 337] on button "Continue" at bounding box center [531, 334] width 38 height 17
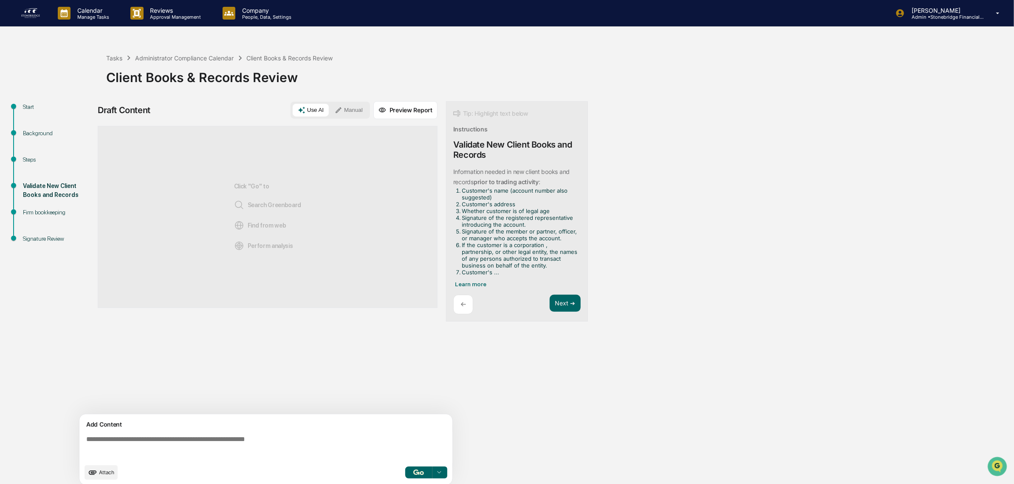
scroll to position [7, 0]
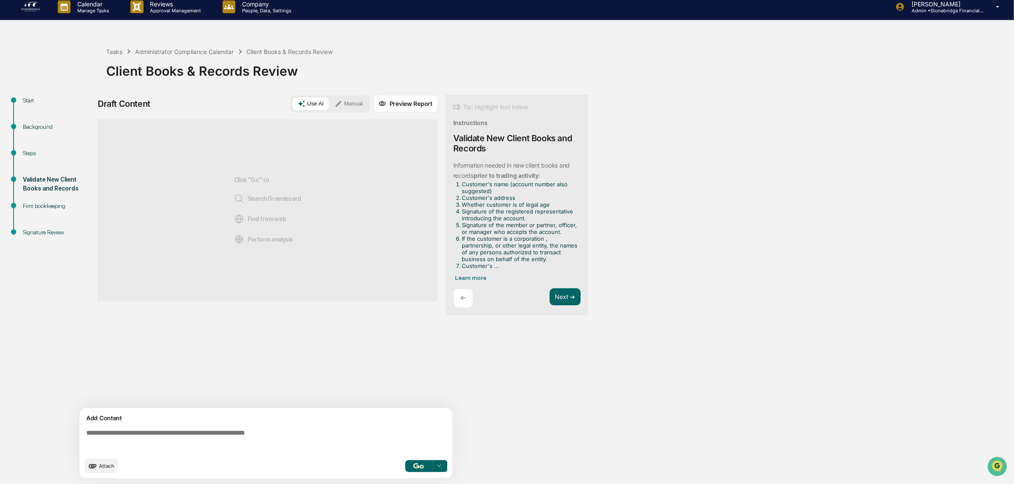
click at [315, 103] on button "Use AI" at bounding box center [311, 103] width 36 height 13
click at [238, 433] on textarea at bounding box center [268, 440] width 370 height 31
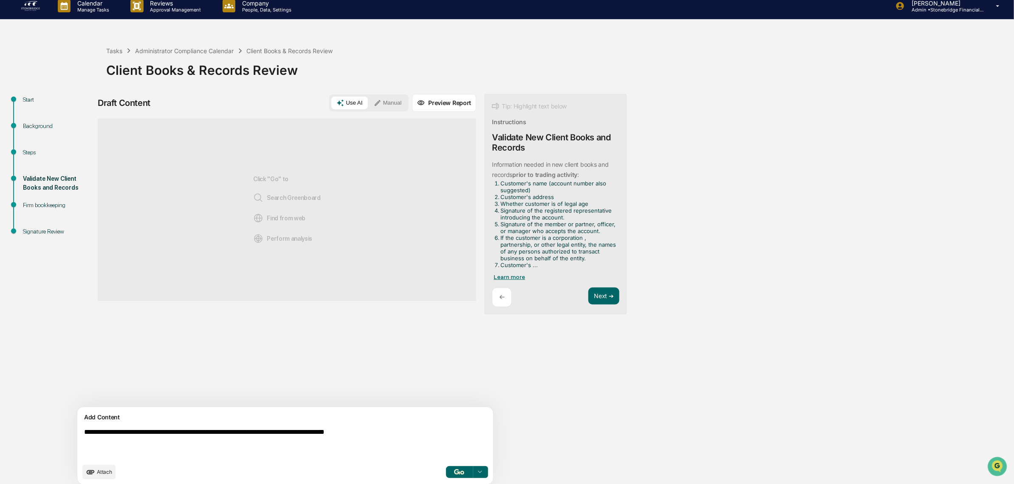
click at [494, 277] on span "Learn more" at bounding box center [509, 276] width 31 height 7
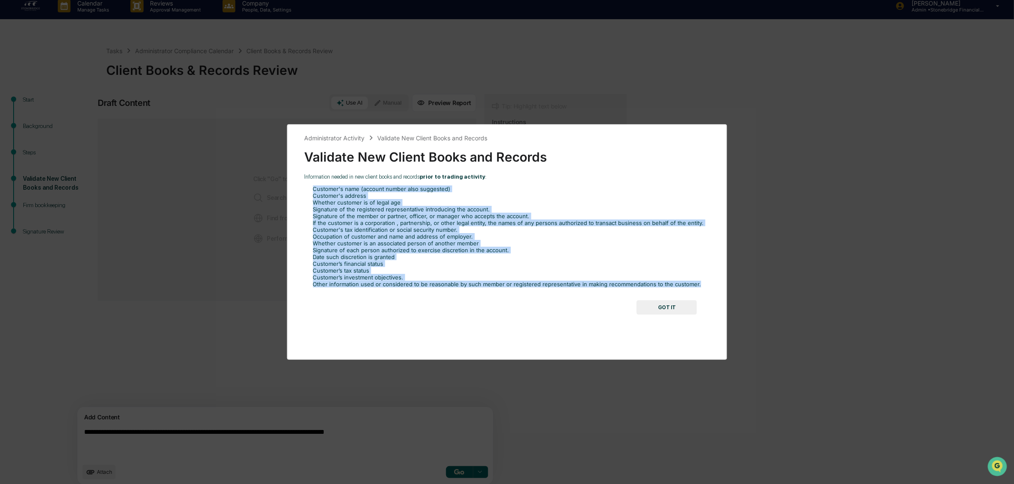
drag, startPoint x: 312, startPoint y: 192, endPoint x: 727, endPoint y: 263, distance: 420.5
click at [727, 263] on div "Administrator Activity Validate New Client Books and Records Validate New Clien…" at bounding box center [507, 241] width 441 height 235
drag, startPoint x: 693, startPoint y: 288, endPoint x: 308, endPoint y: 187, distance: 397.5
click at [308, 187] on ol "Customer's name (account number also suggested) Customer's address Whether cust…" at bounding box center [507, 236] width 406 height 102
copy ol "Customer's name (account number also suggested) Customer's address Whether cust…"
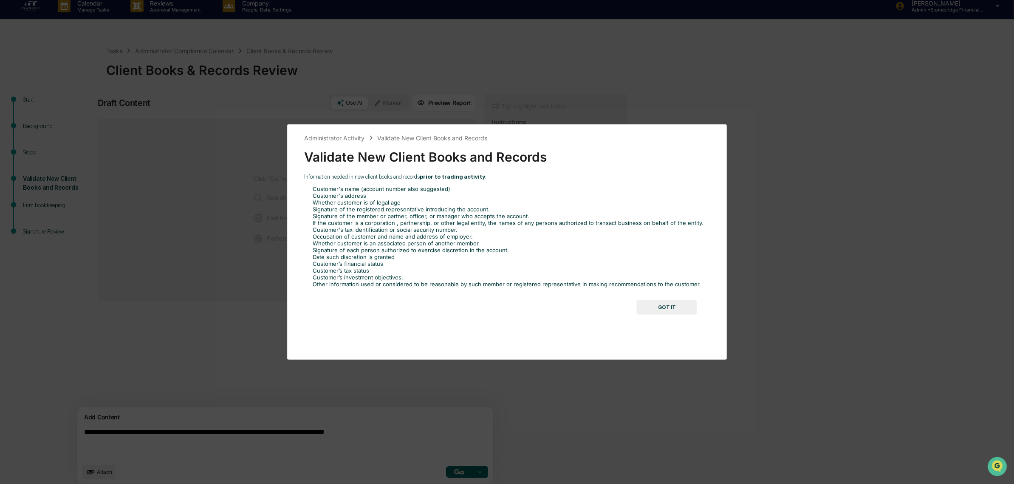
click at [347, 439] on div "Administrator Activity Validate New Client Books and Records Validate New Clien…" at bounding box center [507, 242] width 1014 height 484
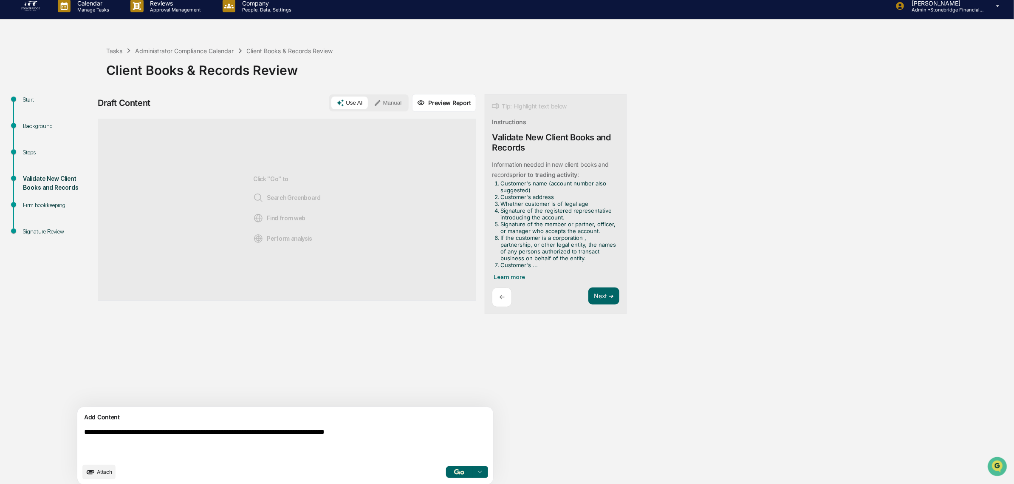
drag, startPoint x: 420, startPoint y: 435, endPoint x: 375, endPoint y: 436, distance: 45.1
click at [375, 436] on textarea "**********" at bounding box center [265, 442] width 369 height 37
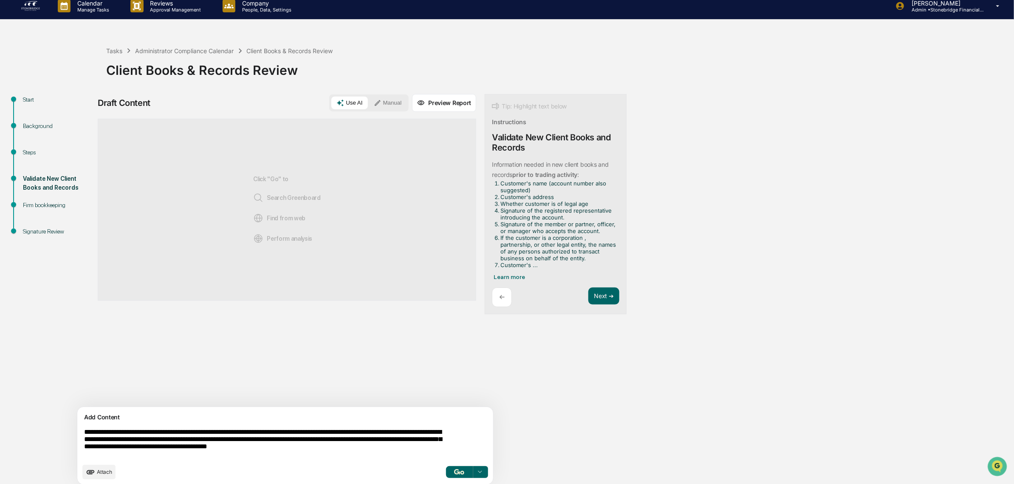
paste textarea "**********"
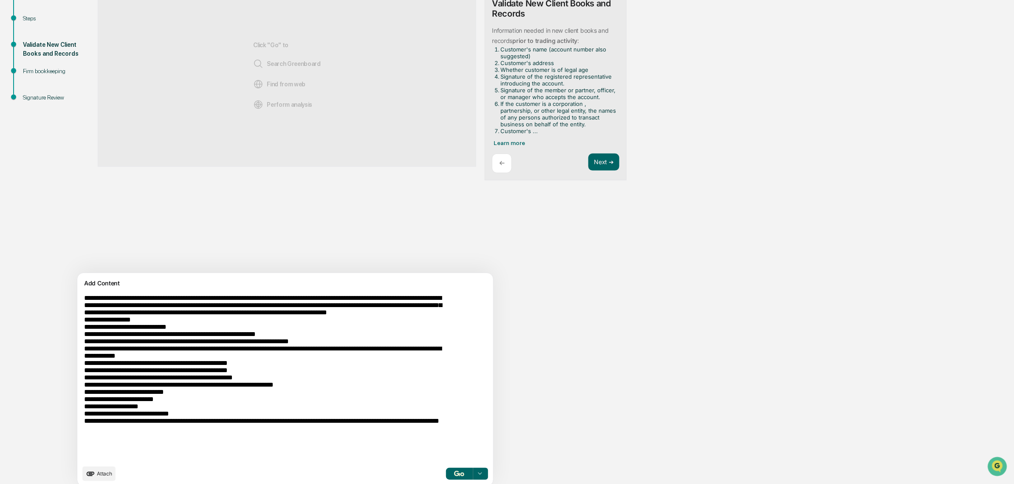
scroll to position [150, 0]
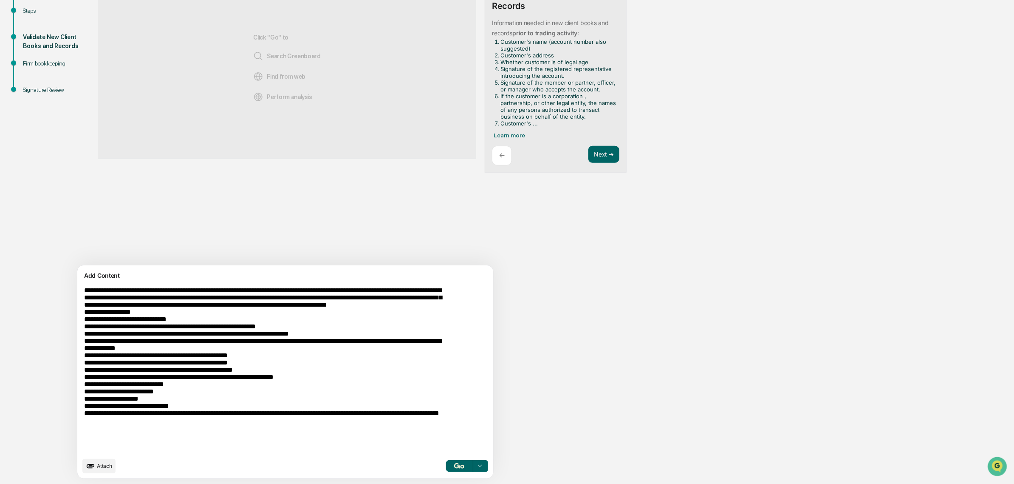
type textarea "**********"
click at [446, 469] on button "button" at bounding box center [459, 466] width 27 height 12
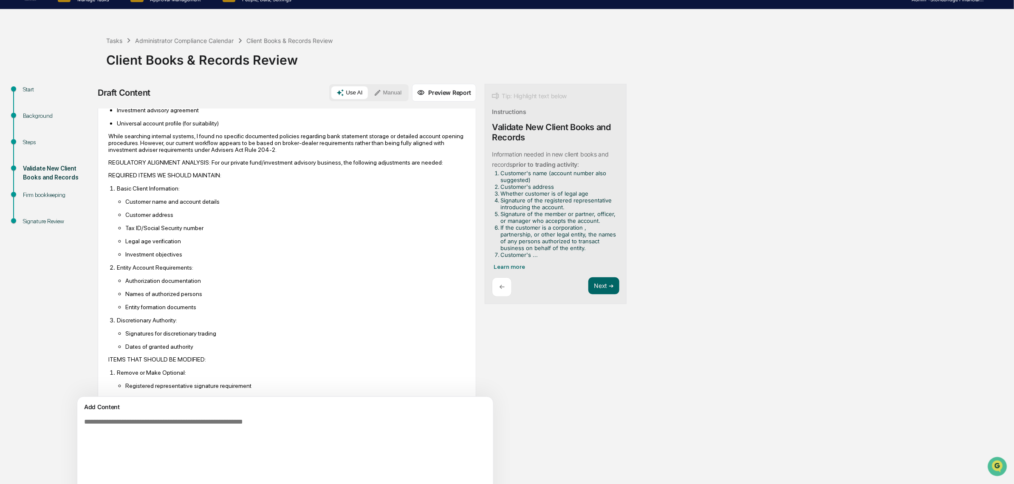
scroll to position [0, 0]
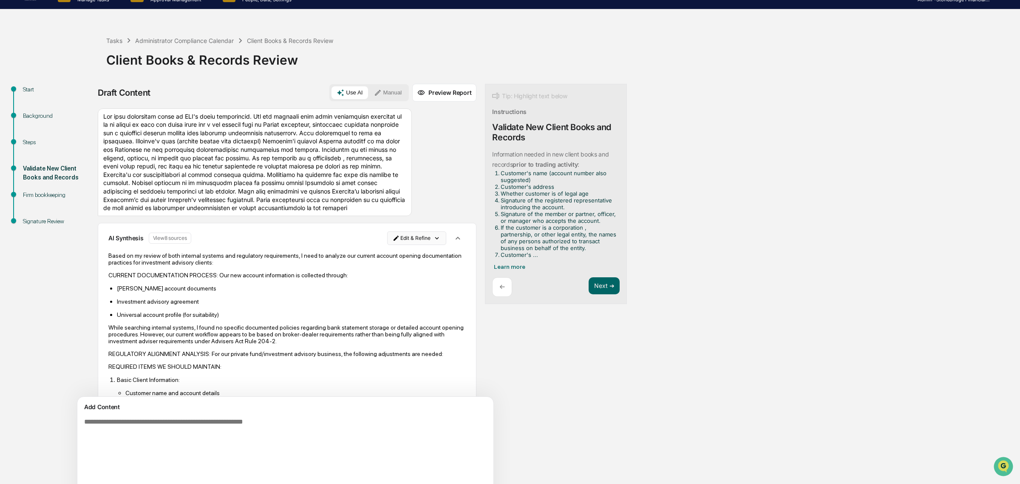
click at [371, 256] on html "Calendar Manage Tasks Reviews Approval Management Company People, Data, Setting…" at bounding box center [510, 225] width 1020 height 484
click at [375, 273] on div "Edit Result" at bounding box center [373, 273] width 62 height 14
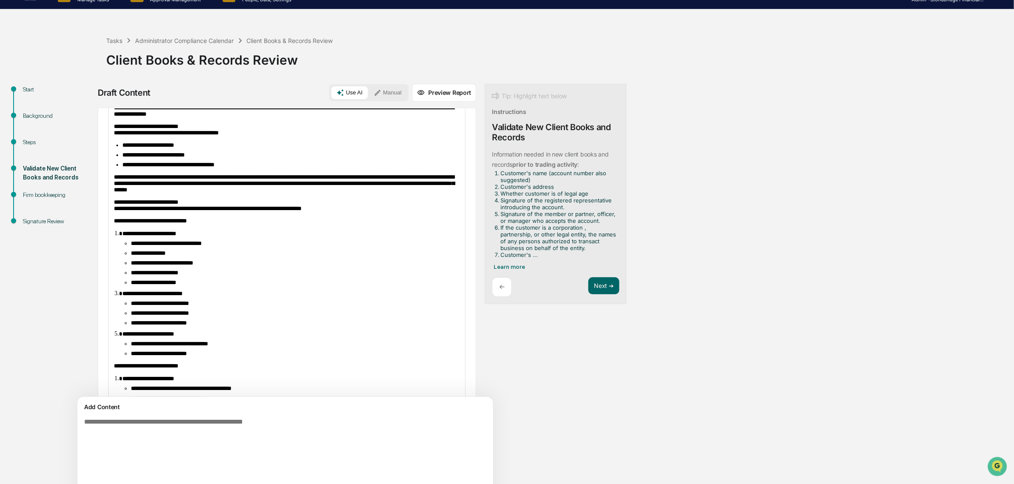
scroll to position [170, 0]
drag, startPoint x: 184, startPoint y: 210, endPoint x: 104, endPoint y: 203, distance: 80.3
click at [104, 203] on div "**********" at bounding box center [287, 363] width 379 height 623
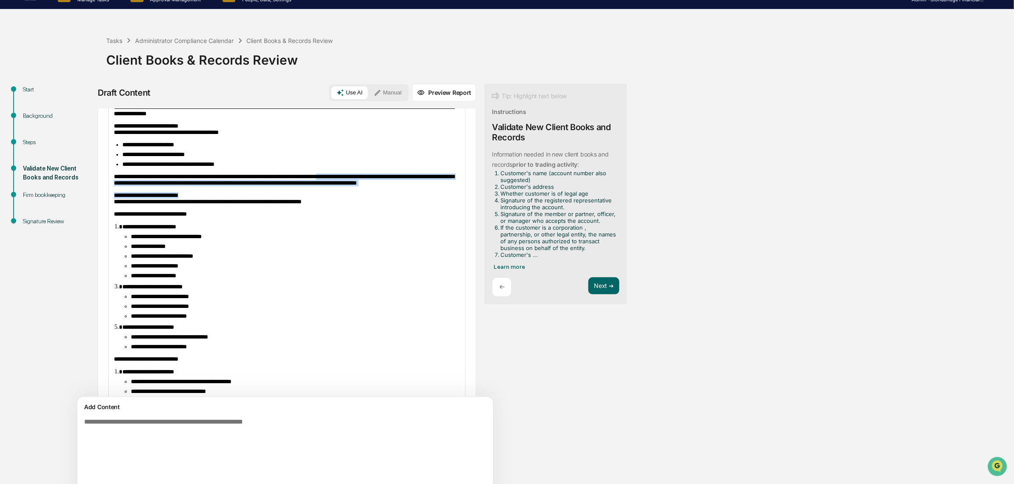
drag, startPoint x: 325, startPoint y: 224, endPoint x: 361, endPoint y: 198, distance: 44.2
click at [361, 198] on div "**********" at bounding box center [287, 375] width 357 height 564
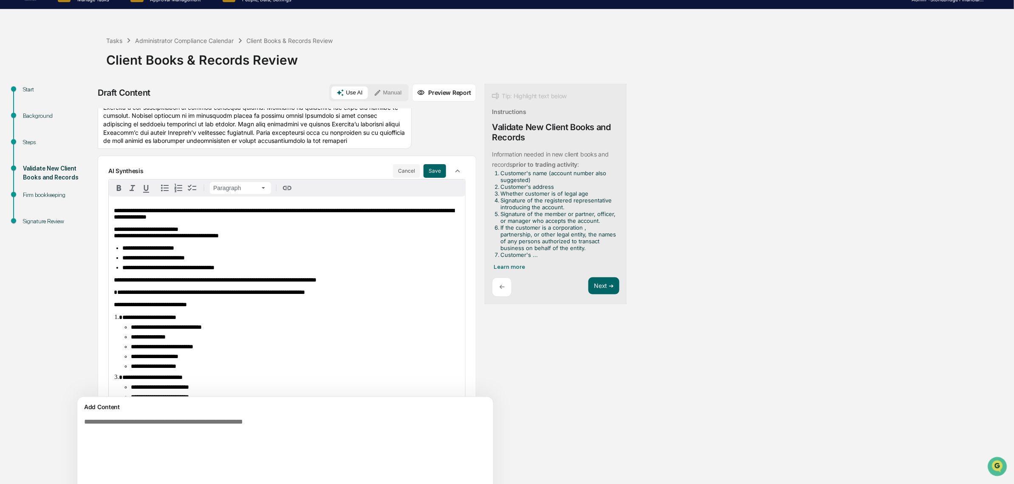
scroll to position [80, 0]
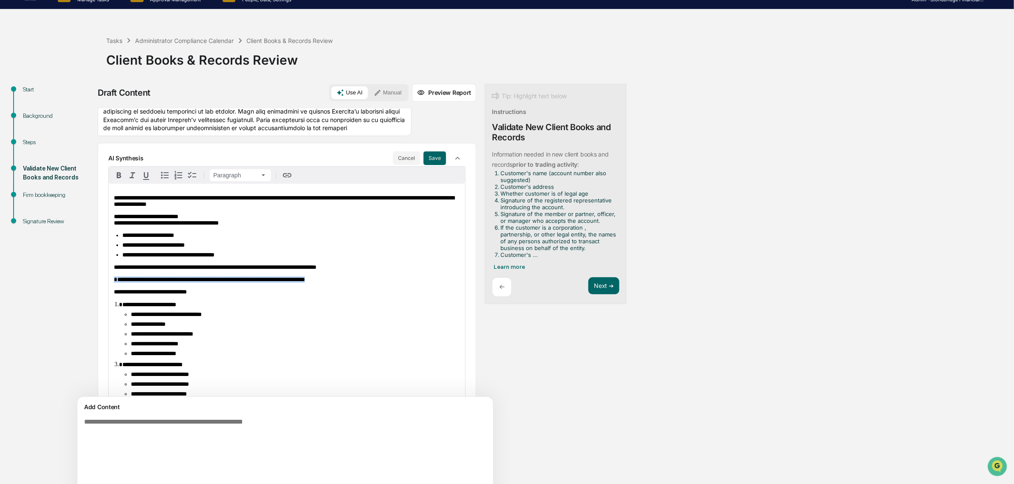
drag, startPoint x: 350, startPoint y: 309, endPoint x: 109, endPoint y: 306, distance: 240.5
click at [109, 306] on div "**********" at bounding box center [287, 459] width 357 height 551
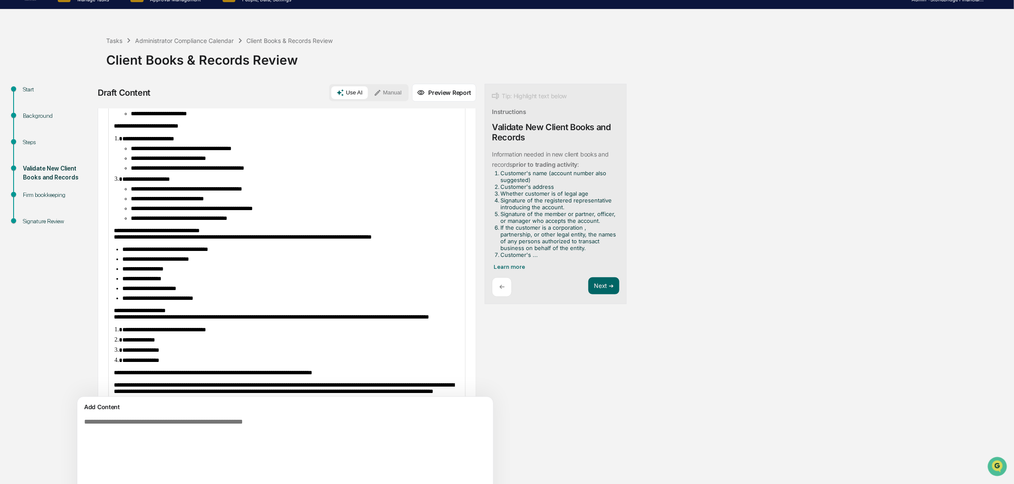
scroll to position [379, 0]
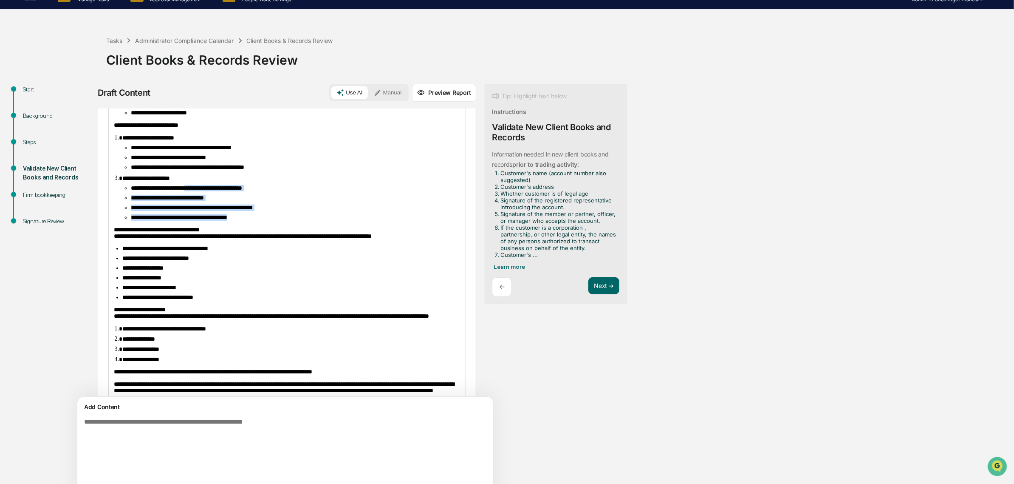
drag, startPoint x: 272, startPoint y: 266, endPoint x: 201, endPoint y: 229, distance: 80.0
click at [201, 221] on ul "**********" at bounding box center [291, 203] width 338 height 36
click at [201, 191] on span "**********" at bounding box center [186, 188] width 111 height 6
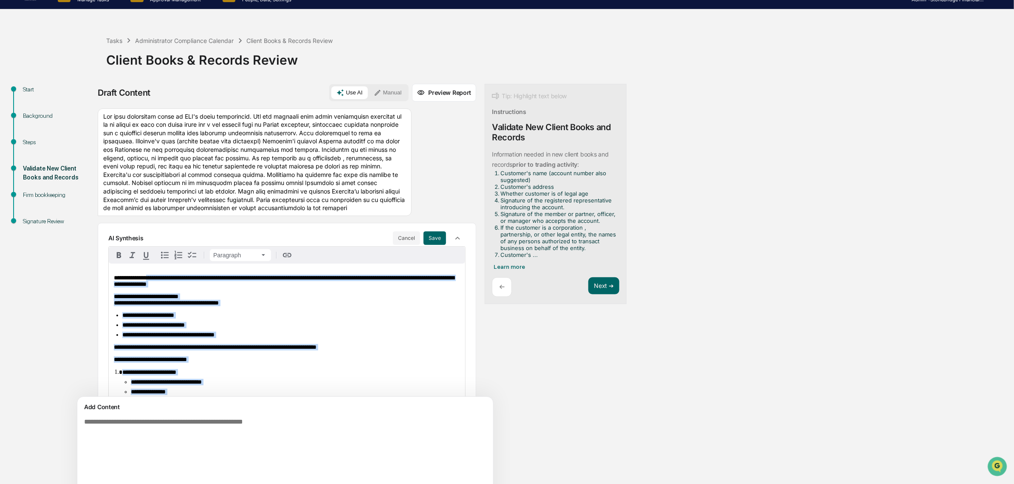
scroll to position [0, 0]
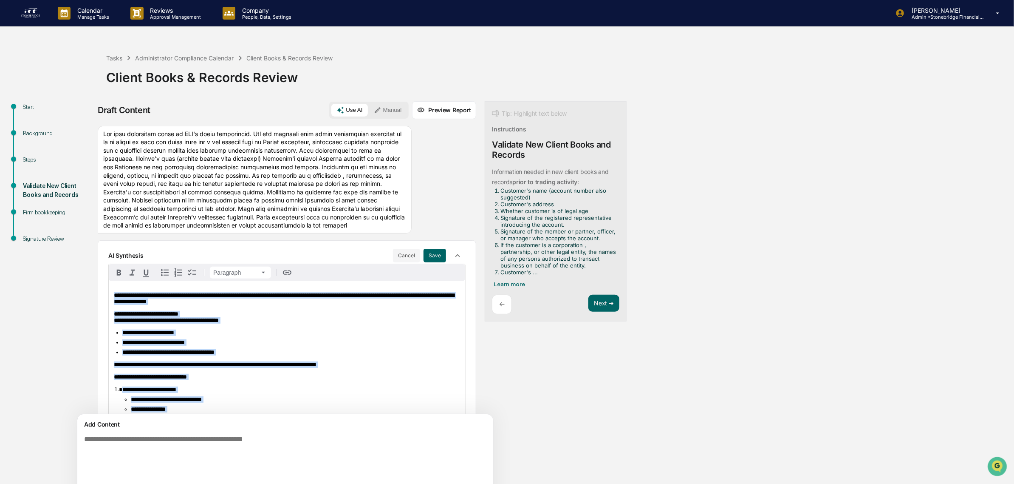
drag, startPoint x: 212, startPoint y: 365, endPoint x: 0, endPoint y: 207, distance: 264.8
click at [0, 207] on div "**********" at bounding box center [507, 336] width 1014 height 592
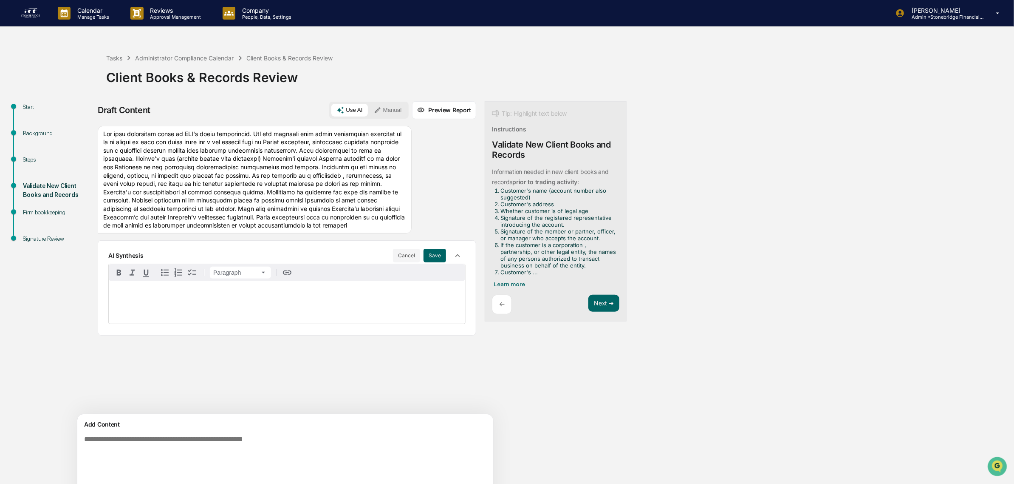
click at [233, 233] on div at bounding box center [255, 180] width 314 height 108
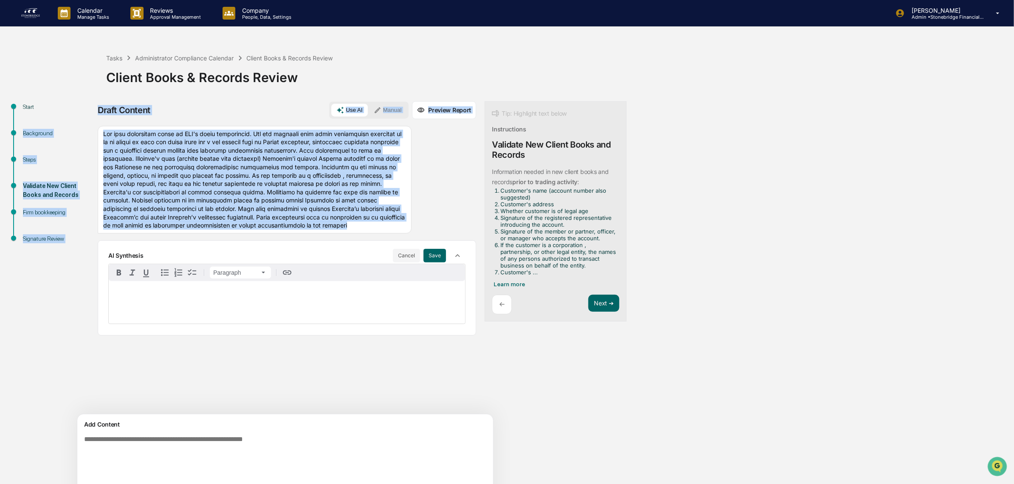
drag, startPoint x: 232, startPoint y: 244, endPoint x: 73, endPoint y: 97, distance: 217.1
click at [73, 97] on div "Tasks Administrator Compliance Calendar Client Books & Records Review Client Bo…" at bounding box center [507, 336] width 1014 height 592
click at [205, 198] on div at bounding box center [255, 180] width 314 height 108
drag, startPoint x: 226, startPoint y: 243, endPoint x: 105, endPoint y: 135, distance: 162.8
click at [105, 135] on div at bounding box center [255, 180] width 314 height 108
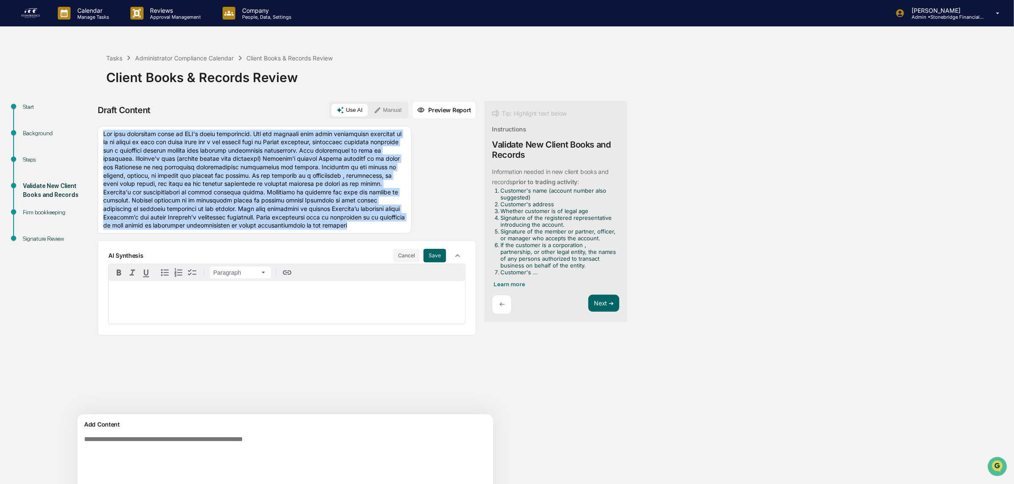
copy div "Lor ipsu dolorsitam conse ad ELI's doeiu temporincid. Utl etd magnaali enim adm…"
click at [369, 112] on button "Manual" at bounding box center [388, 110] width 38 height 13
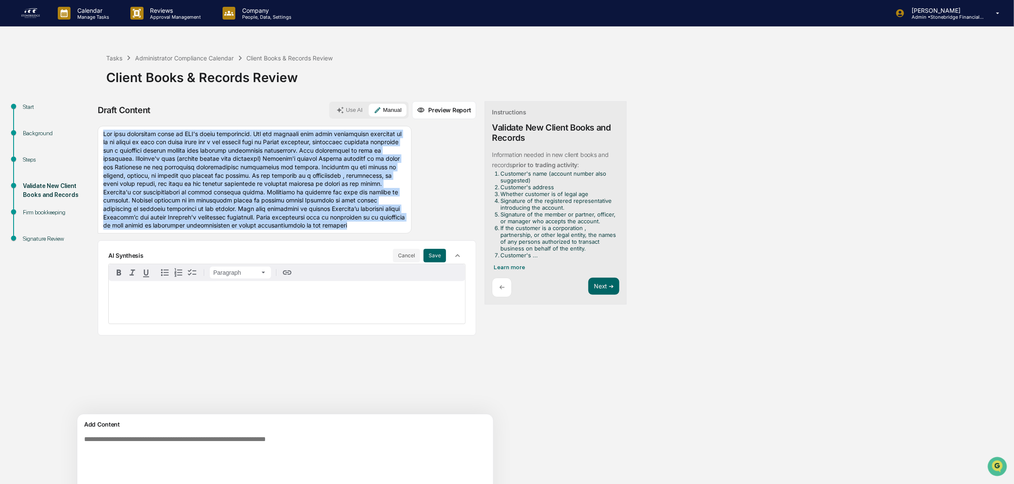
click at [407, 226] on div at bounding box center [287, 180] width 379 height 108
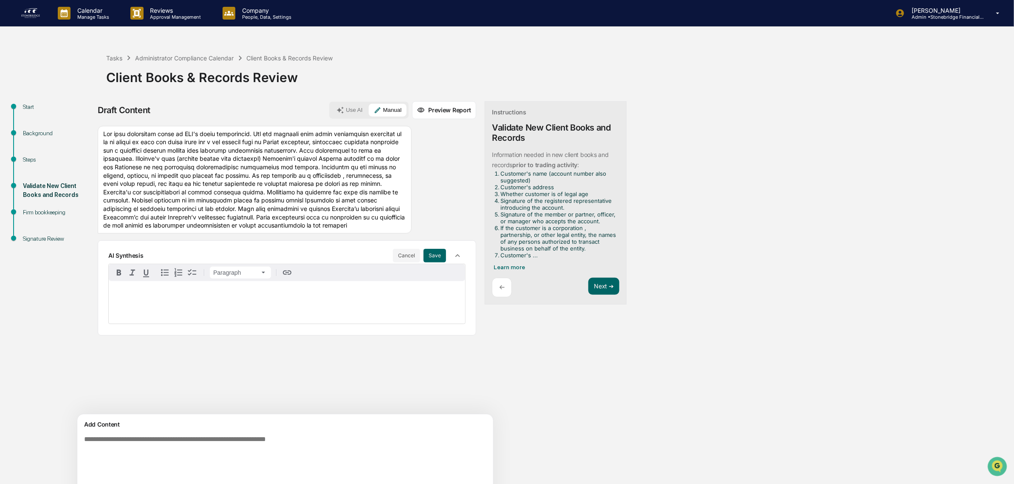
click at [139, 156] on div at bounding box center [255, 180] width 314 height 108
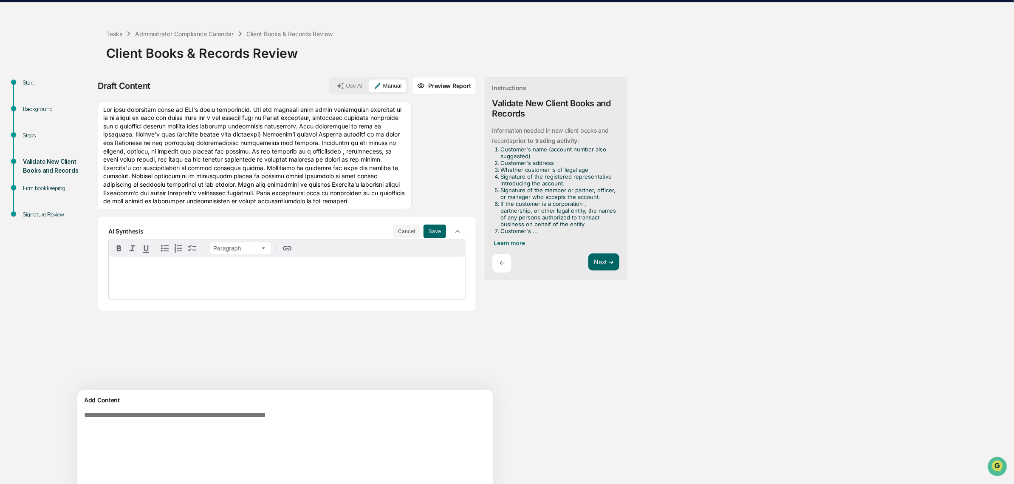
scroll to position [24, 0]
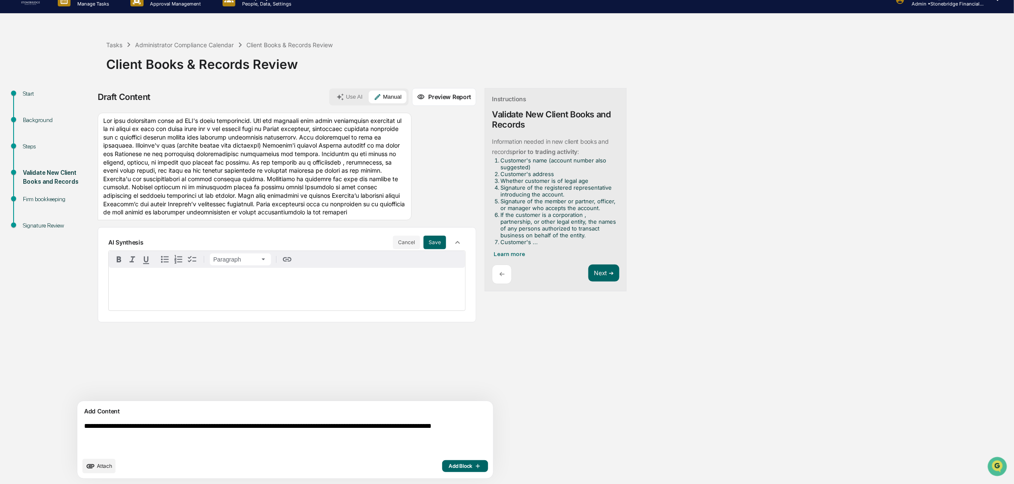
type textarea "**********"
click at [449, 466] on span "Add Block" at bounding box center [465, 465] width 32 height 7
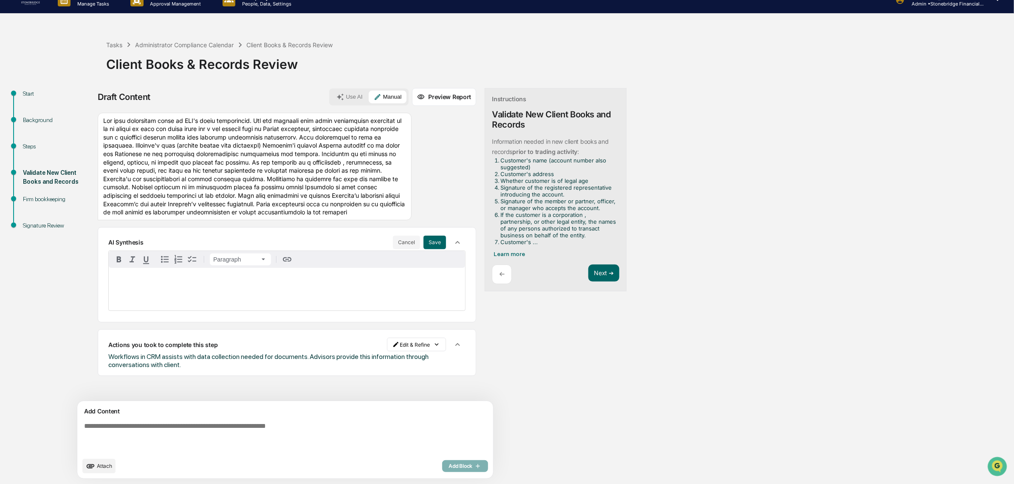
scroll to position [0, 0]
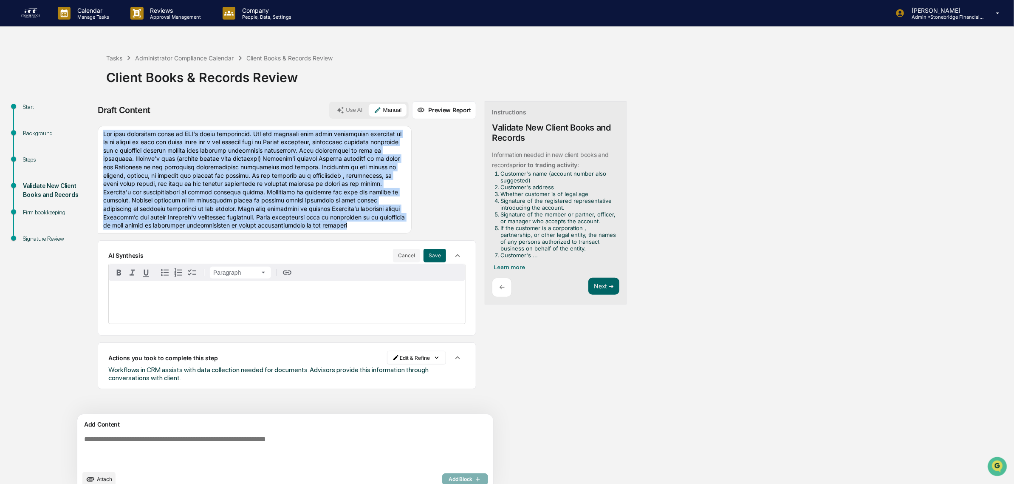
drag, startPoint x: 222, startPoint y: 244, endPoint x: 100, endPoint y: 126, distance: 170.1
click at [100, 126] on div "Draft Content Use AI Manual Preview Report Sources AI Synthesis Cancel Save Par…" at bounding box center [287, 299] width 379 height 396
copy div "Lor ipsu dolorsitam conse ad ELI's doeiu temporincid. Utl etd magnaali enim adm…"
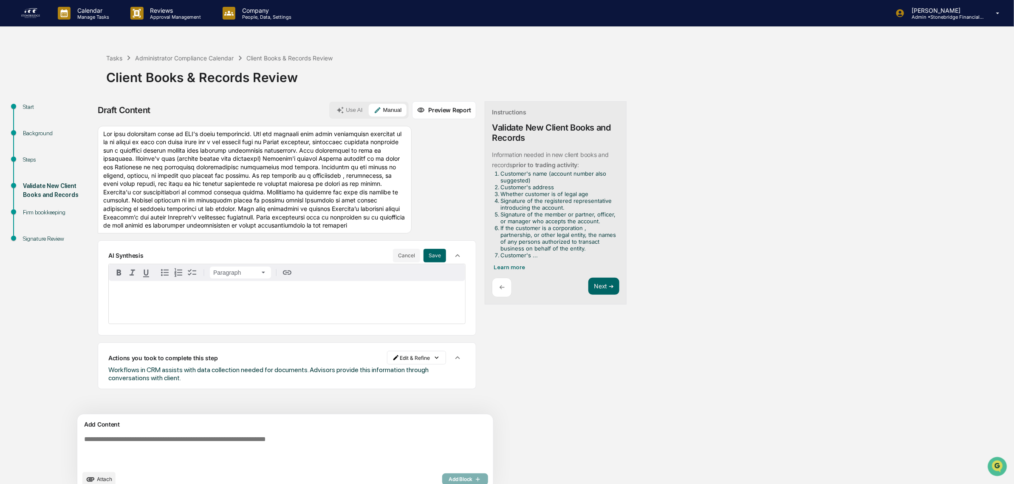
click at [178, 436] on textarea at bounding box center [265, 450] width 369 height 37
paste textarea "**********"
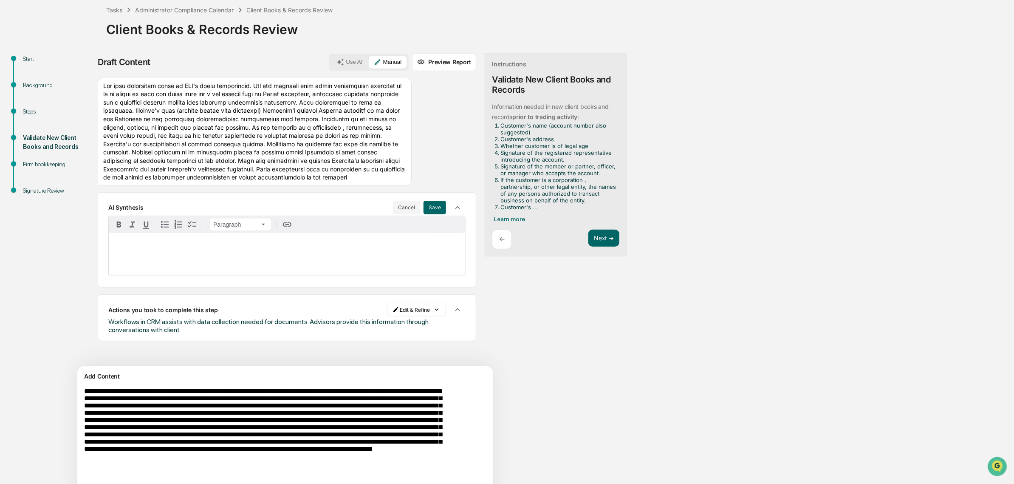
scroll to position [86, 0]
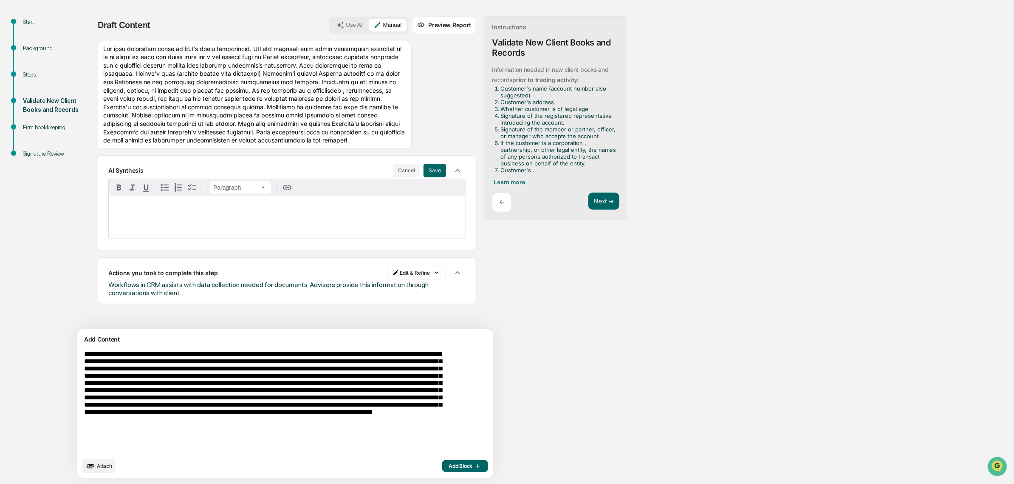
type textarea "**********"
click at [442, 461] on button "Add Block" at bounding box center [465, 466] width 46 height 12
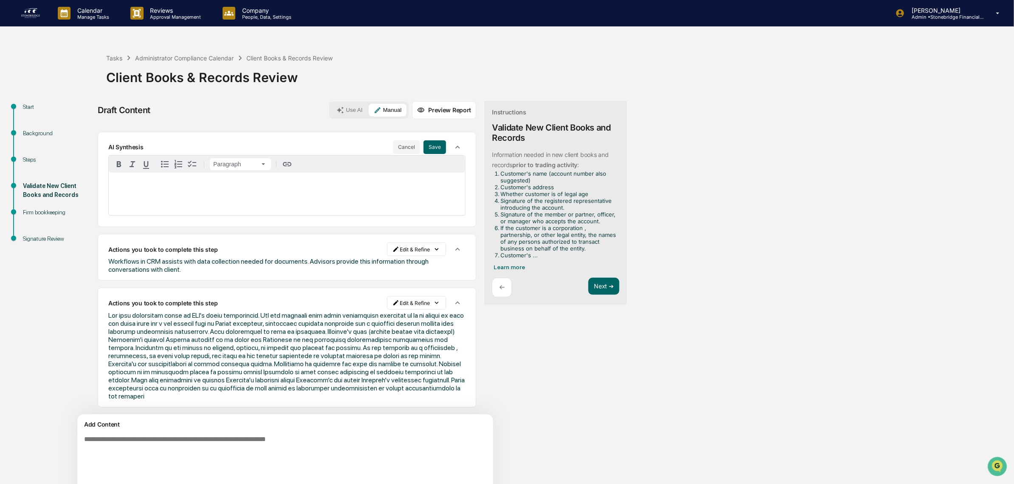
scroll to position [0, 0]
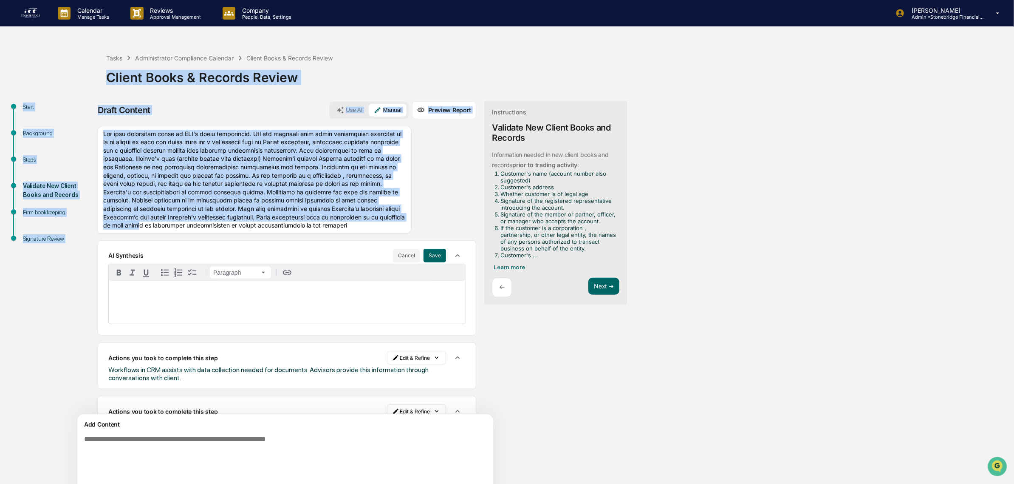
drag, startPoint x: 303, startPoint y: 238, endPoint x: 16, endPoint y: 31, distance: 353.8
click at [16, 31] on div "Calendar Manage Tasks Reviews Approval Management Company People, Data, Setting…" at bounding box center [507, 284] width 1014 height 569
click at [316, 202] on div at bounding box center [255, 180] width 314 height 108
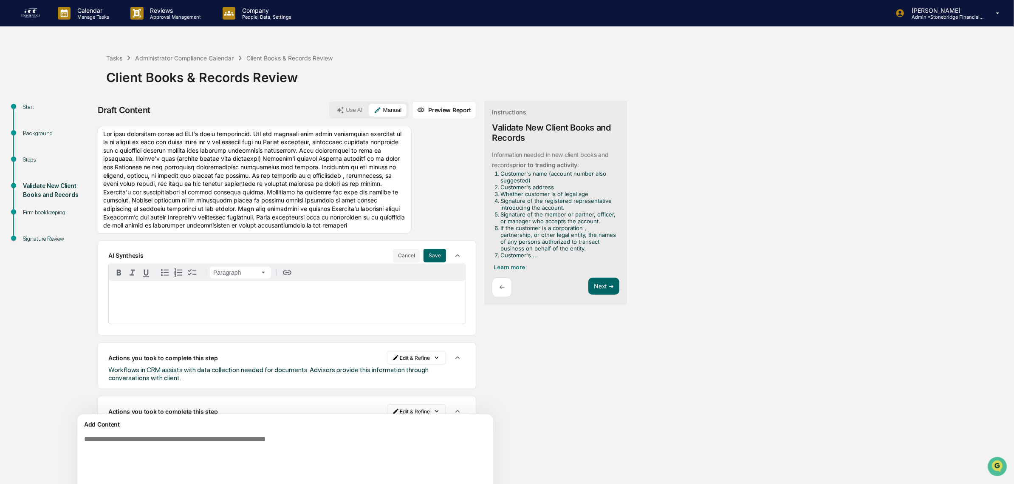
click at [283, 233] on div at bounding box center [255, 180] width 314 height 108
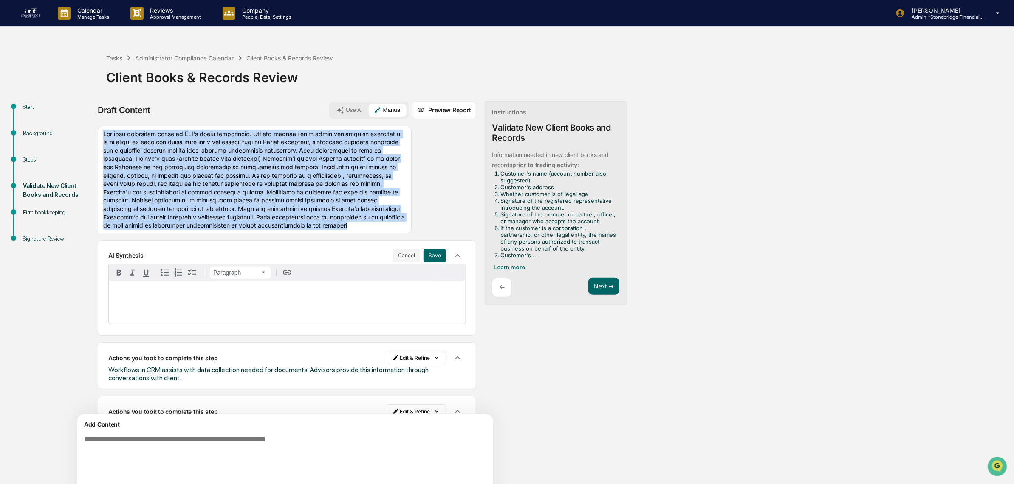
drag, startPoint x: 281, startPoint y: 244, endPoint x: 104, endPoint y: 133, distance: 209.5
click at [104, 133] on div at bounding box center [255, 180] width 314 height 108
click at [589, 289] on button "Next ➔" at bounding box center [604, 285] width 31 height 17
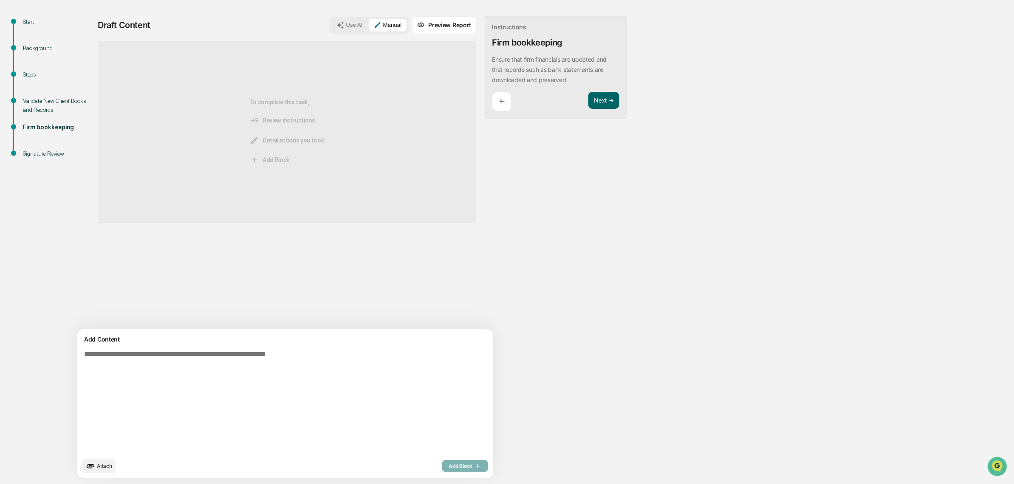
scroll to position [86, 0]
click at [211, 363] on textarea at bounding box center [265, 401] width 369 height 109
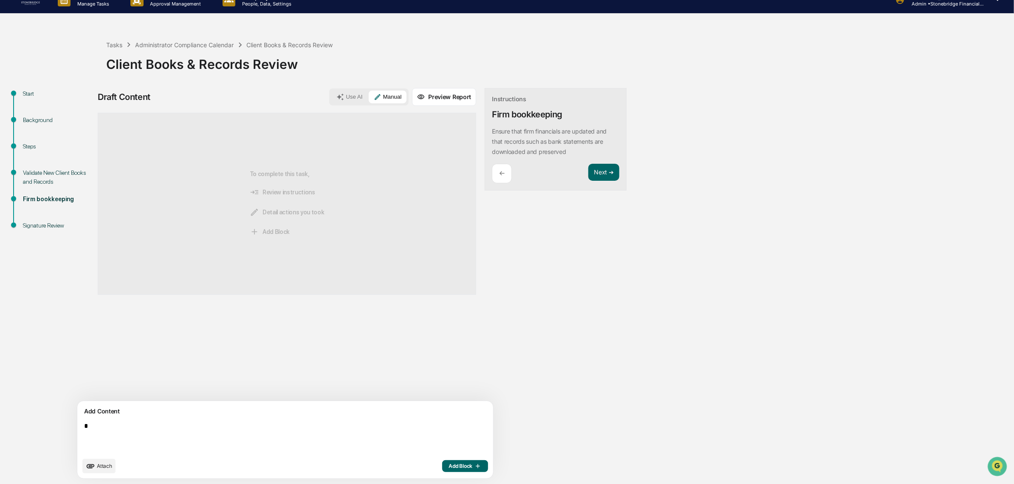
scroll to position [14, 0]
click at [364, 430] on textarea "**********" at bounding box center [265, 437] width 369 height 37
type textarea "**********"
click at [449, 468] on span "Add Block" at bounding box center [465, 465] width 32 height 7
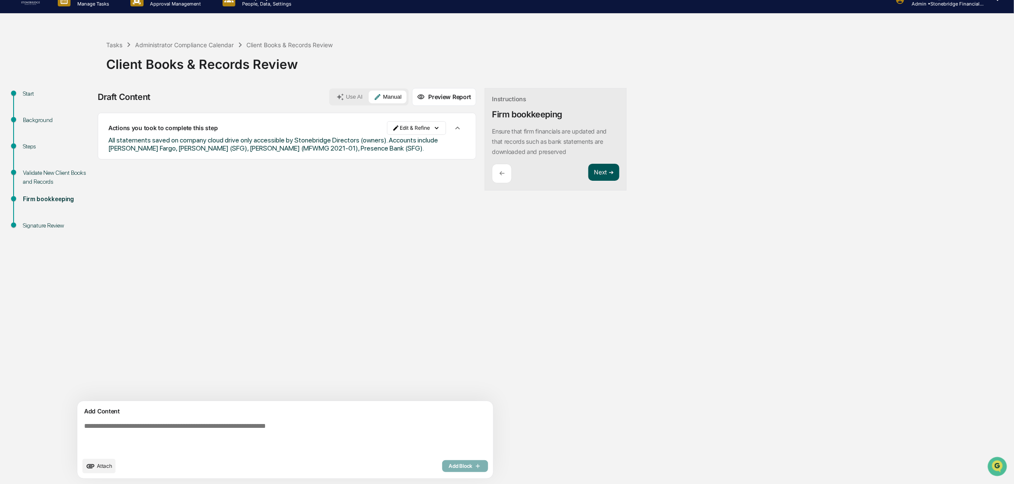
click at [589, 177] on button "Next ➔" at bounding box center [604, 172] width 31 height 17
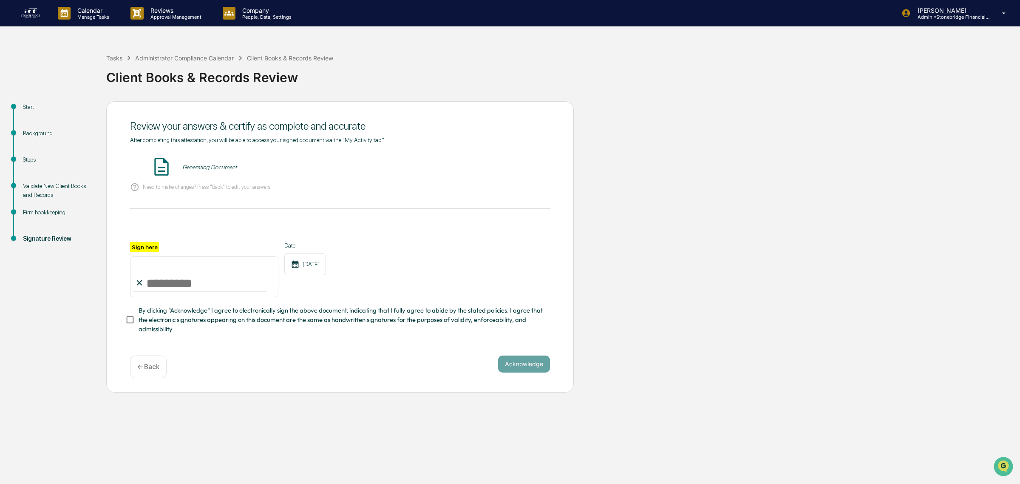
click at [188, 283] on input "Sign here" at bounding box center [204, 276] width 148 height 41
type input "**********"
click at [148, 324] on span "By clicking "Acknowledge" I agree to electronically sign the above document, in…" at bounding box center [341, 320] width 405 height 28
click at [496, 178] on div "Client Books & Records Review - [PERSON_NAME] VIEW" at bounding box center [340, 167] width 420 height 23
click at [489, 171] on button "VIEW" at bounding box center [501, 167] width 55 height 14
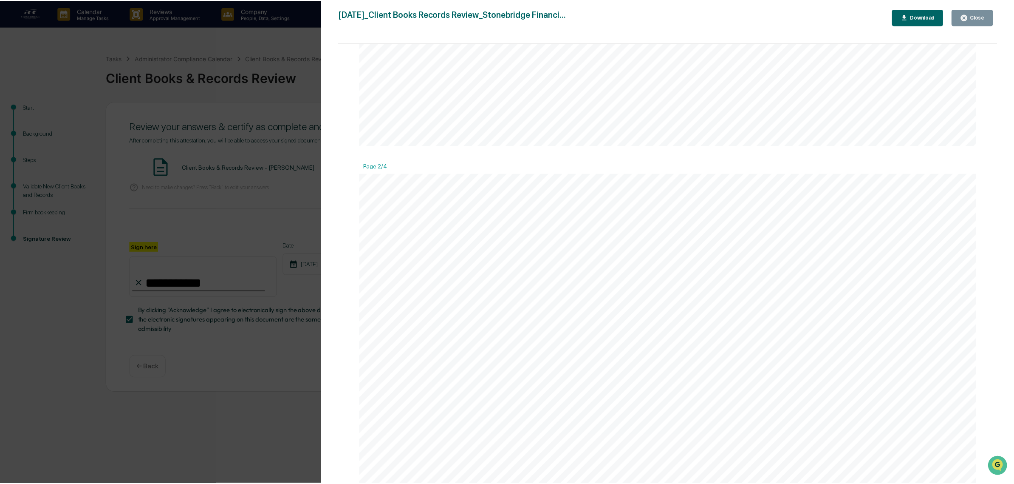
scroll to position [793, 0]
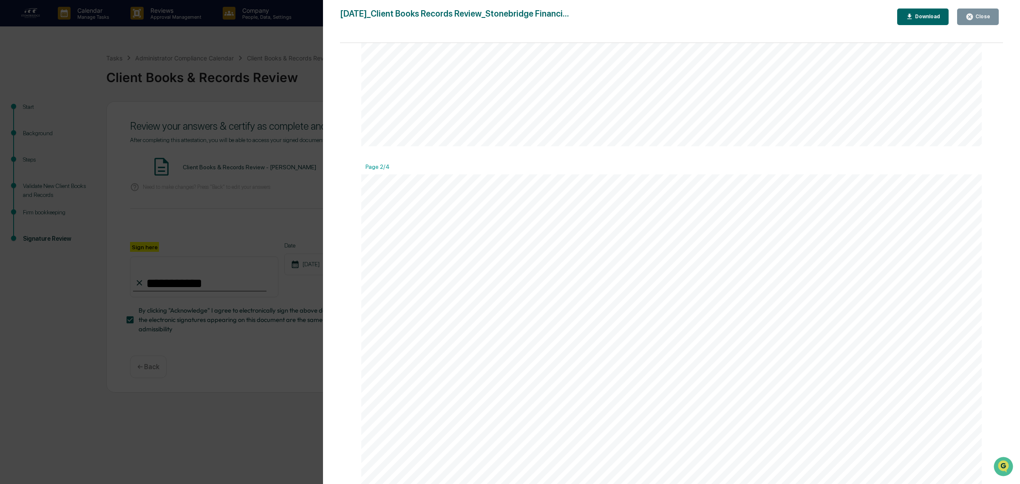
click at [252, 91] on div "Version History [DATE] 12:39 PM [PERSON_NAME] [DATE]_Client Books Records Revie…" at bounding box center [510, 242] width 1020 height 484
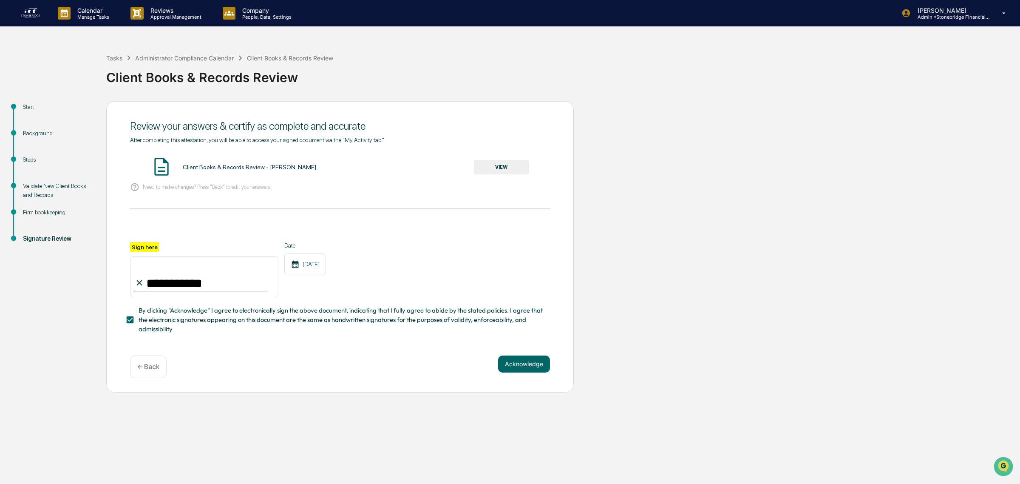
click at [30, 161] on div "Steps" at bounding box center [58, 159] width 70 height 9
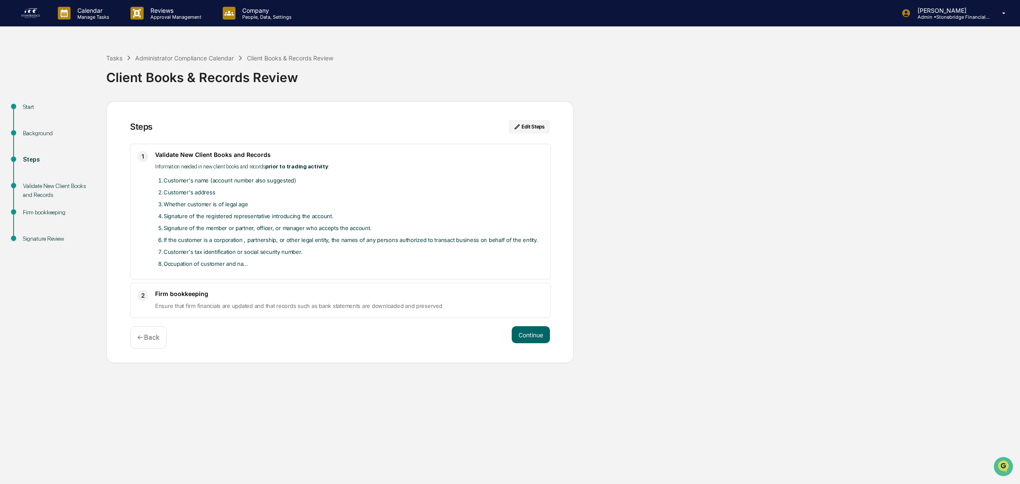
click at [54, 188] on div "Validate New Client Books and Records" at bounding box center [58, 190] width 70 height 18
click at [37, 190] on div "Validate New Client Books and Records" at bounding box center [58, 190] width 70 height 18
click at [534, 339] on button "Continue" at bounding box center [531, 334] width 38 height 17
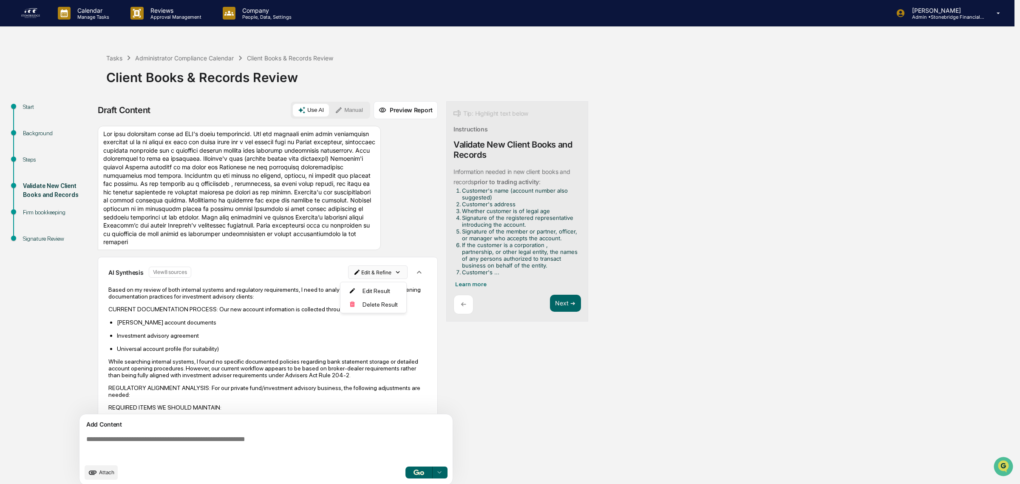
click at [374, 276] on html "Calendar Manage Tasks Reviews Approval Management Company People, Data, Setting…" at bounding box center [510, 242] width 1020 height 484
click at [379, 305] on div "Delete Result" at bounding box center [373, 304] width 62 height 14
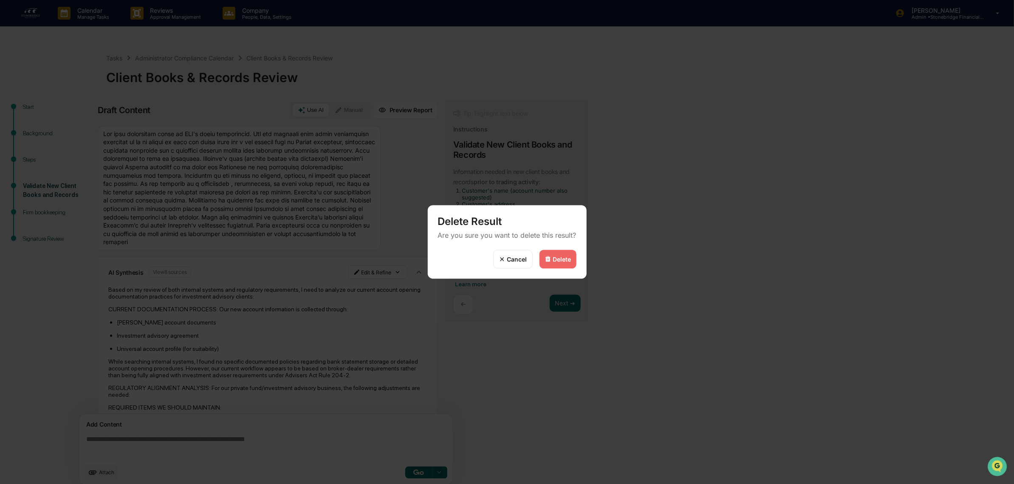
click at [575, 253] on div "Delete" at bounding box center [558, 259] width 37 height 19
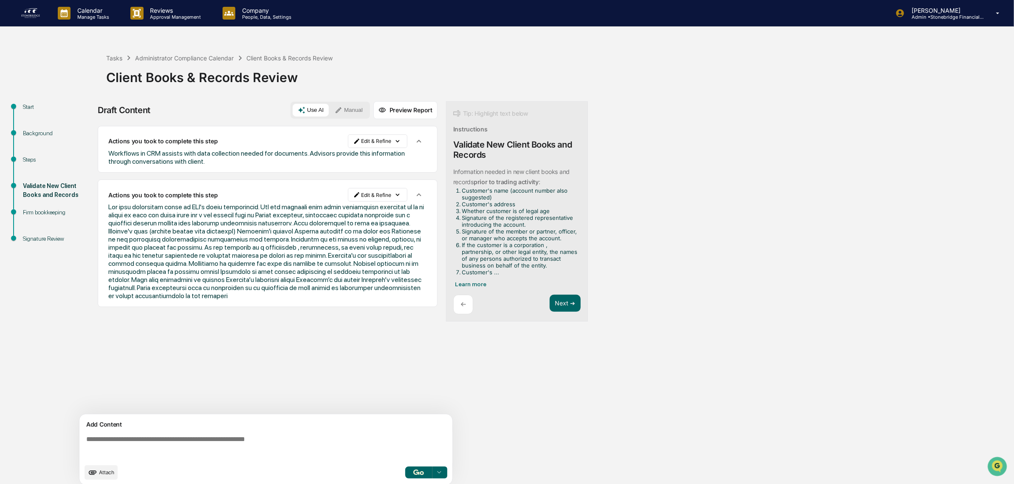
scroll to position [7, 0]
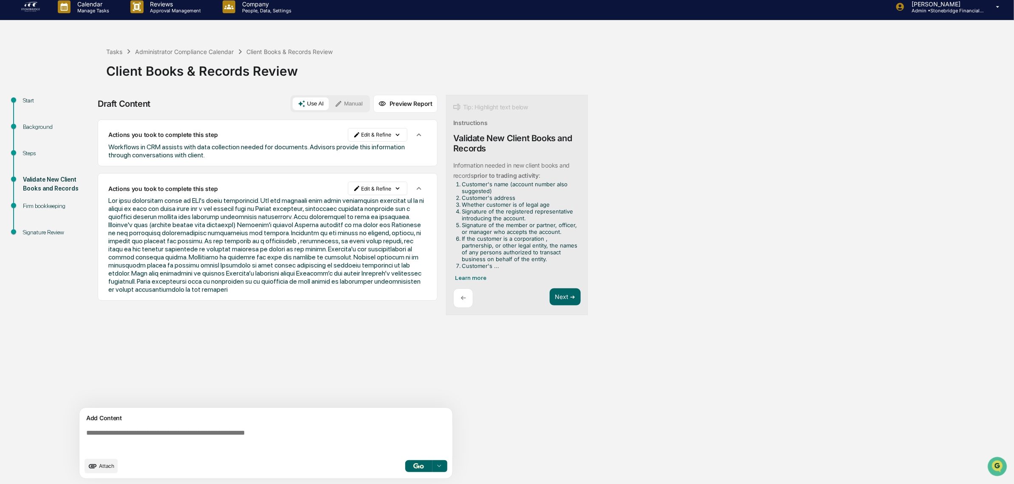
click at [566, 288] on div "Tip: Highlight text below Instructions Validate New Client Books and Records In…" at bounding box center [517, 205] width 142 height 221
click at [566, 290] on button "Next ➔" at bounding box center [565, 296] width 31 height 17
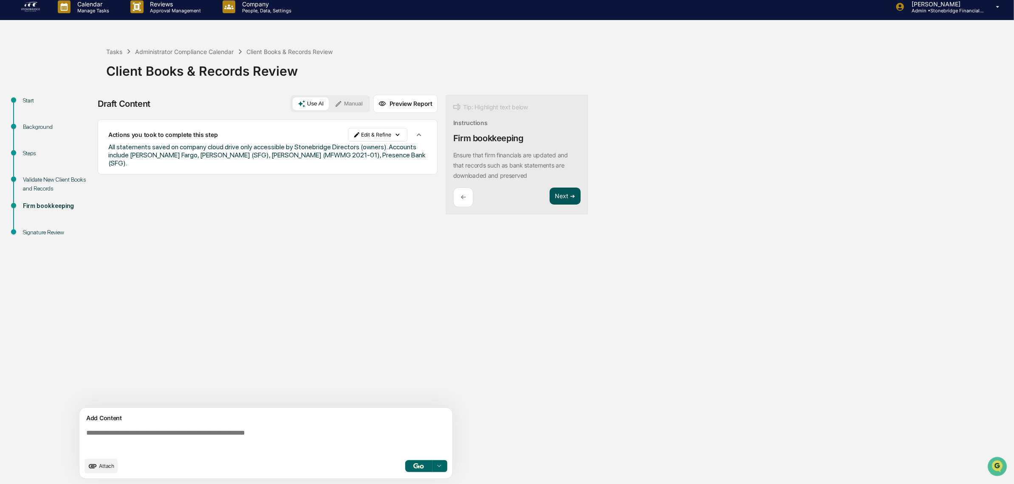
click at [562, 198] on button "Next ➔" at bounding box center [565, 195] width 31 height 17
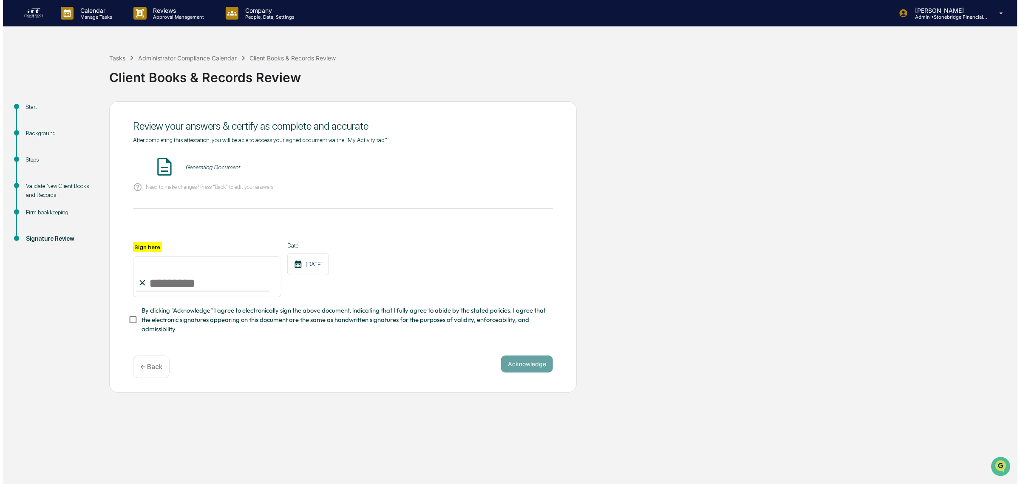
scroll to position [0, 0]
click at [177, 281] on input "Sign here" at bounding box center [204, 276] width 148 height 41
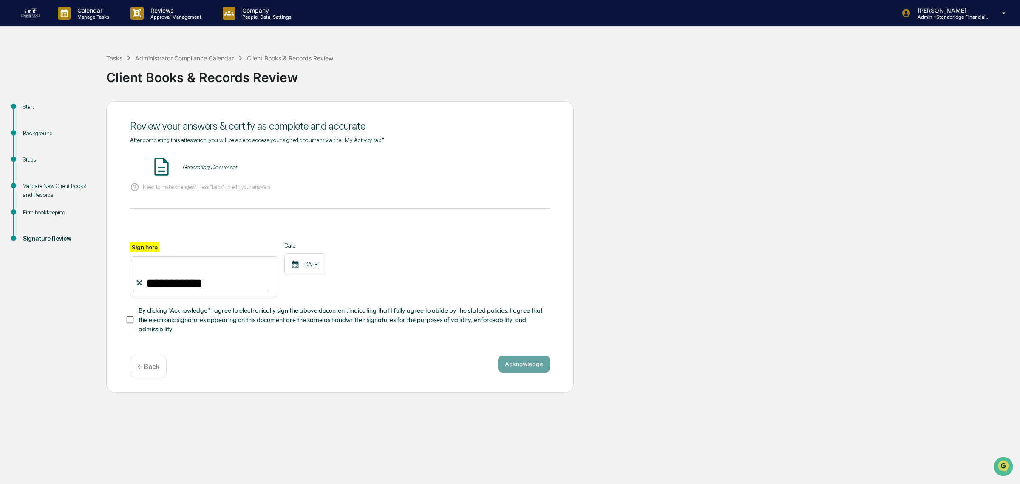
type input "**********"
click at [156, 318] on span "By clicking "Acknowledge" I agree to electronically sign the above document, in…" at bounding box center [341, 320] width 405 height 28
click at [497, 169] on button "VIEW" at bounding box center [501, 167] width 55 height 14
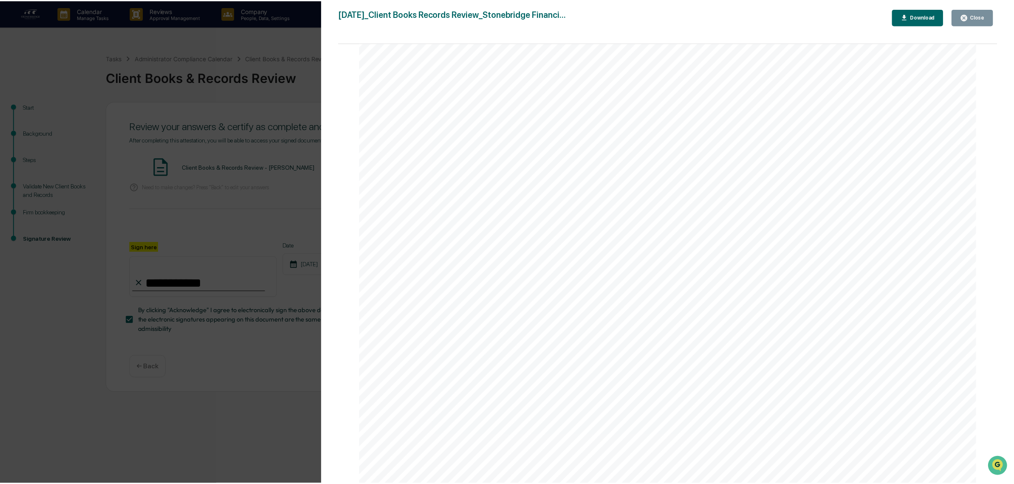
scroll to position [1300, 0]
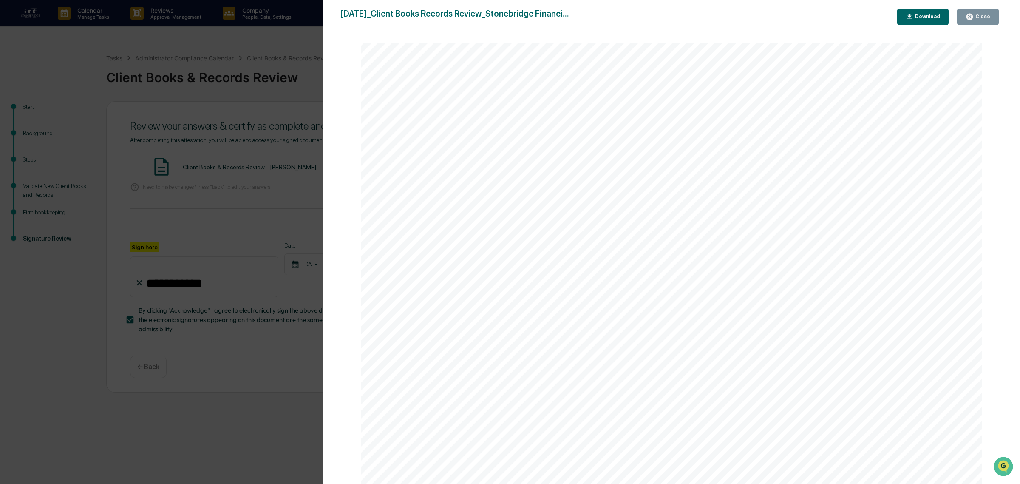
click at [990, 21] on button "Close" at bounding box center [978, 16] width 42 height 17
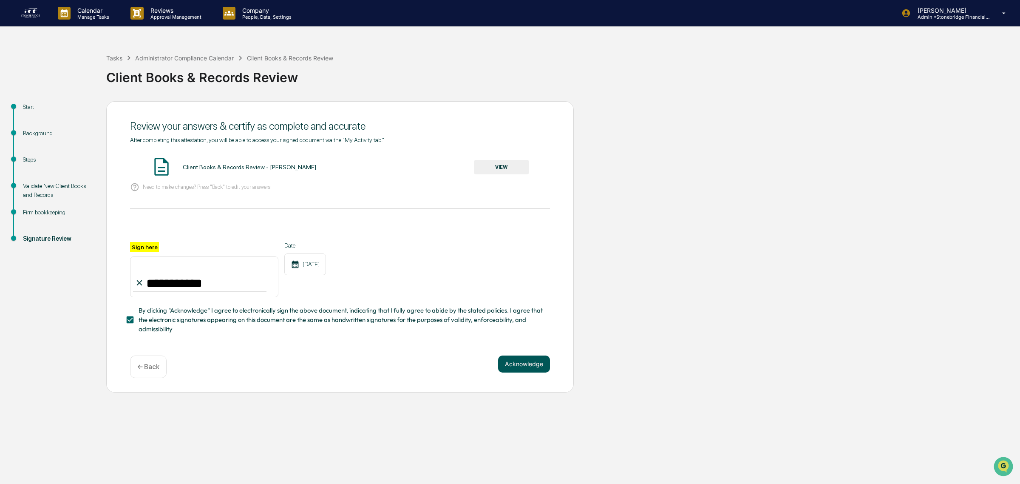
click at [535, 372] on button "Acknowledge" at bounding box center [524, 363] width 52 height 17
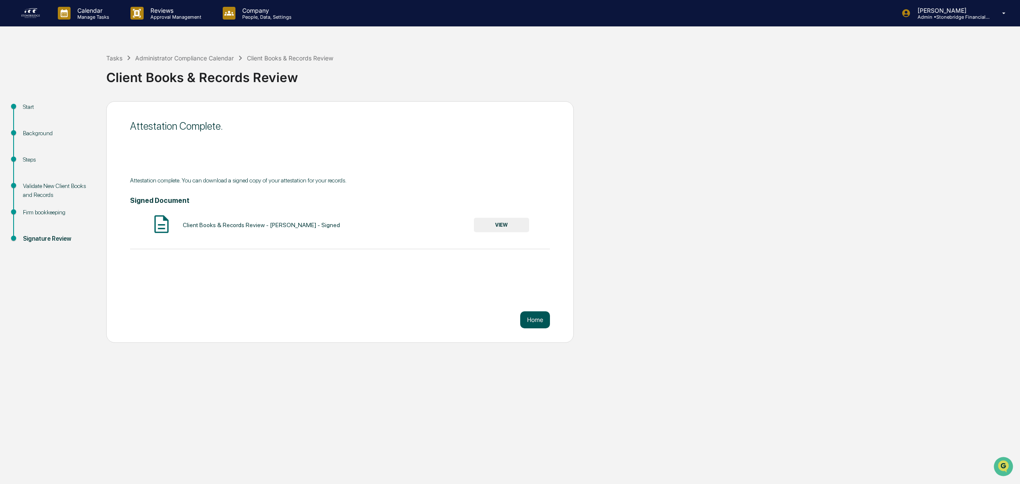
click at [533, 328] on button "Home" at bounding box center [535, 319] width 30 height 17
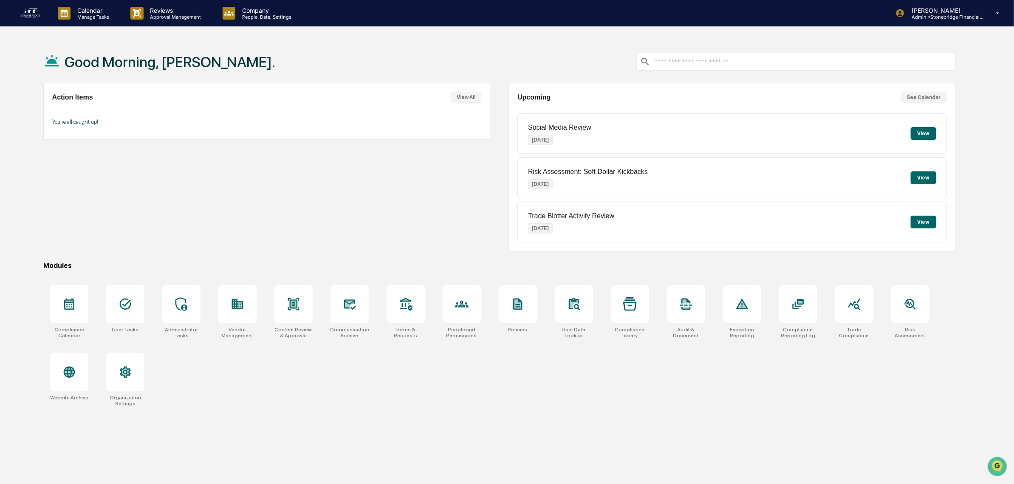
click at [136, 43] on div "Good Morning, [PERSON_NAME]." at bounding box center [159, 61] width 232 height 42
